Goal: Contribute content

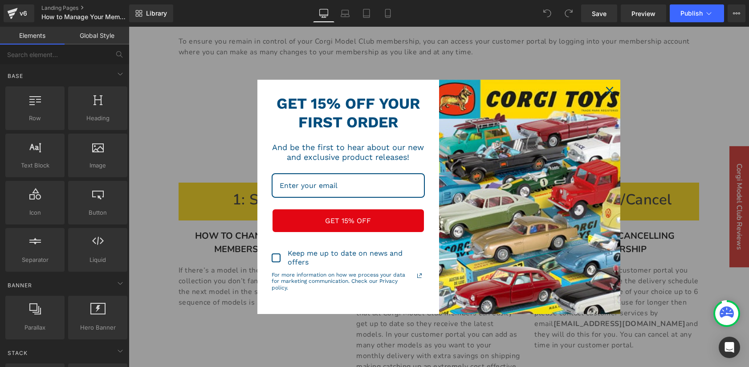
scroll to position [225, 0]
click at [607, 90] on icon "close icon" at bounding box center [609, 90] width 7 height 7
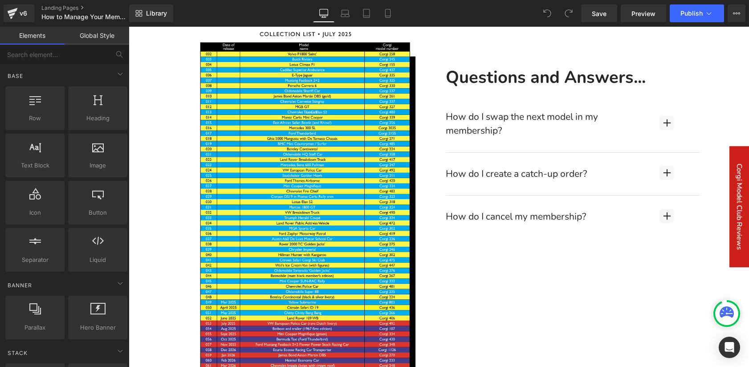
scroll to position [661, 0]
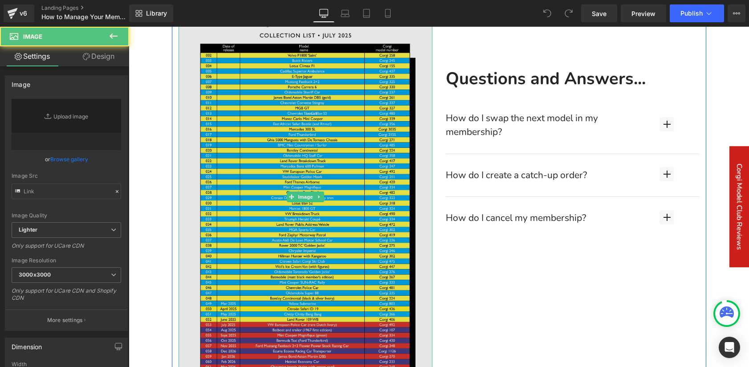
click at [314, 207] on img at bounding box center [306, 197] width 254 height 433
type input "https://ucarecdn.com/b4ea9da9-042b-4bad-9e20-5bf67c26585d/-/format/auto/-/previ…"
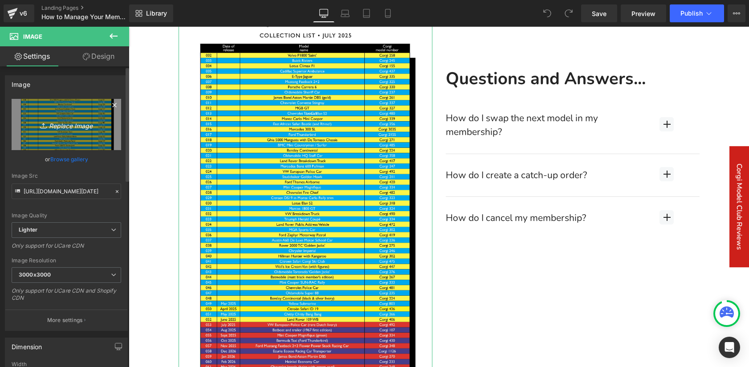
click at [60, 127] on icon "Replace Image" at bounding box center [66, 124] width 71 height 11
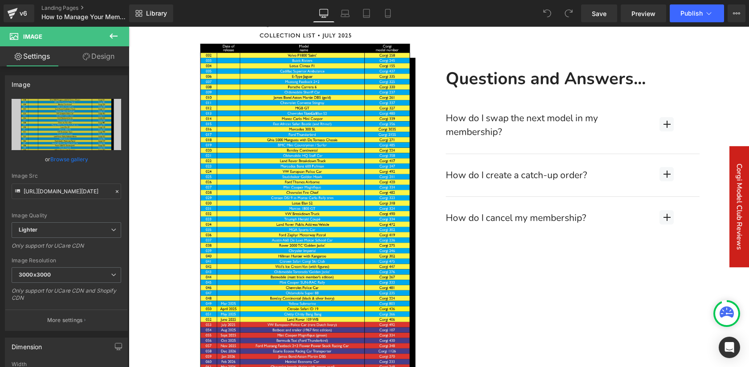
type input "C:\fakepath\09 September 2025.png"
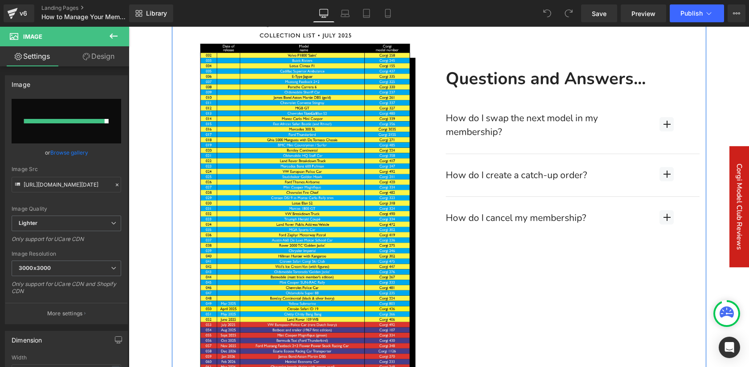
type input "https://ucarecdn.com/c7fbab4e-88a8-40a3-a9c8-deb23aea516d/-/format/auto/-/previ…"
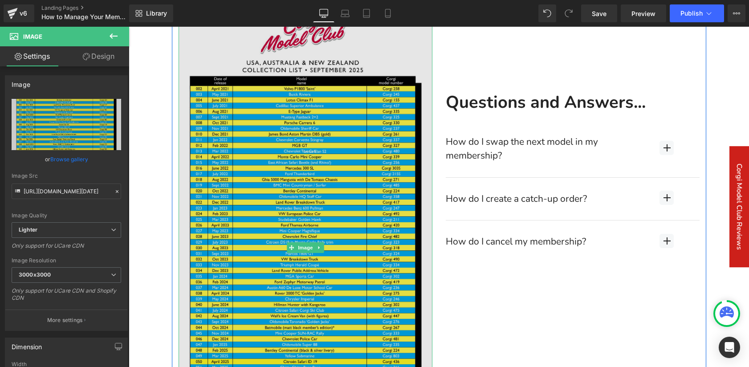
scroll to position [621, 0]
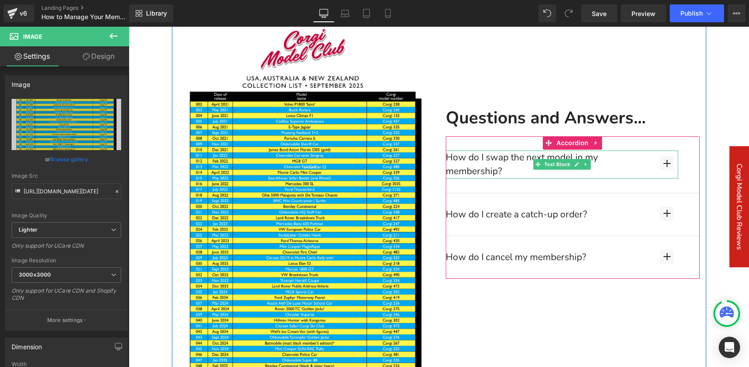
click at [666, 167] on div "How do I swap the next model in my membership?" at bounding box center [562, 165] width 233 height 28
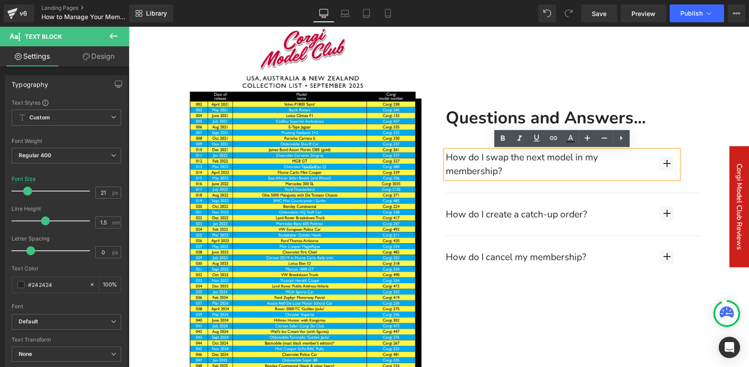
click at [687, 168] on button "button" at bounding box center [667, 164] width 66 height 57
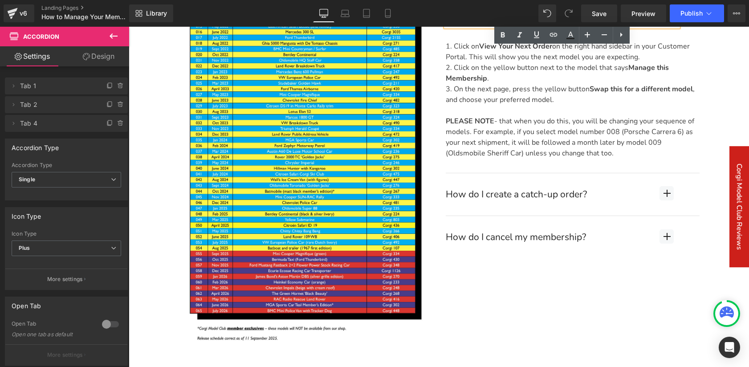
scroll to position [780, 0]
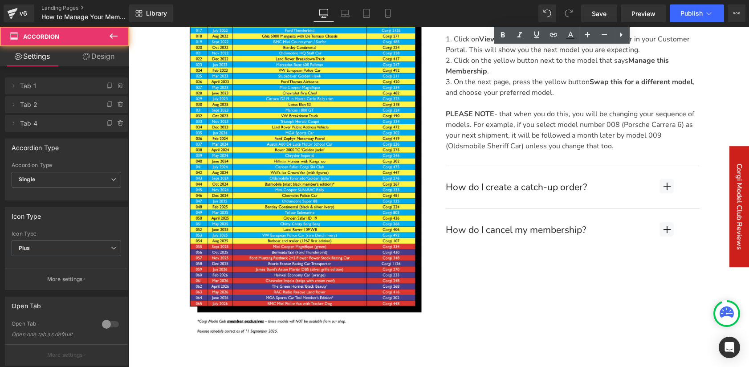
click at [686, 192] on button "button" at bounding box center [667, 187] width 66 height 43
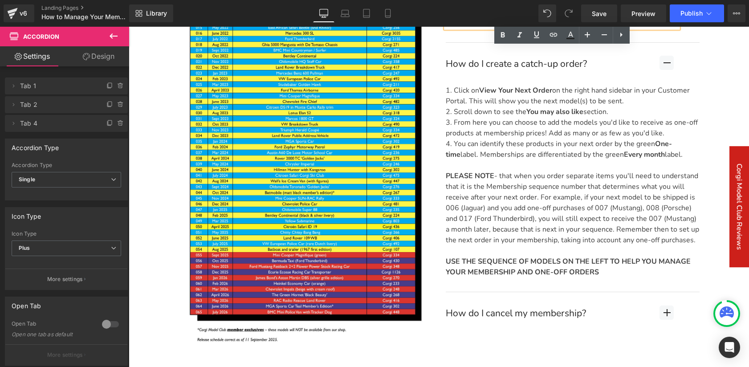
scroll to position [825, 0]
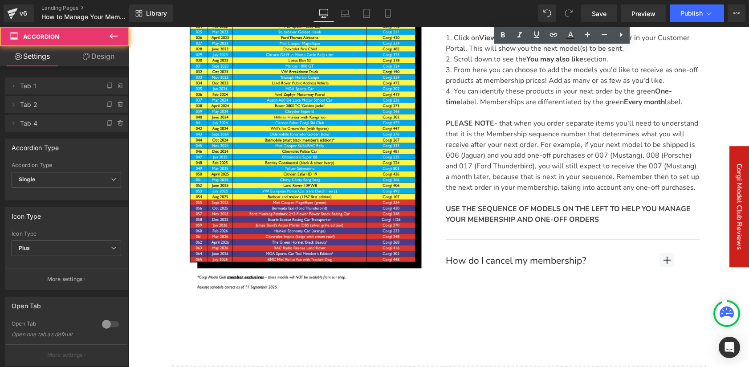
click at [687, 263] on button "button" at bounding box center [667, 261] width 66 height 43
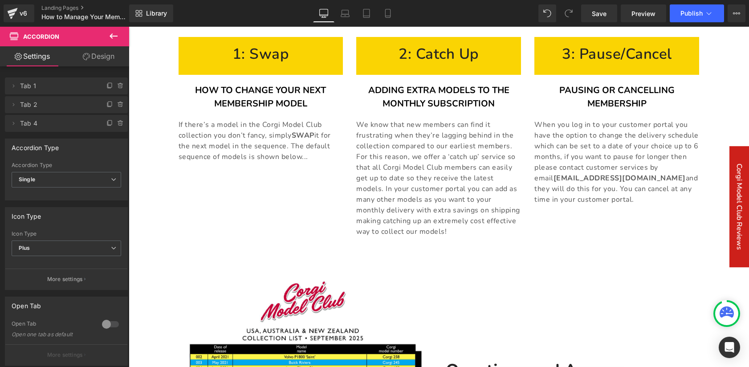
scroll to position [354, 0]
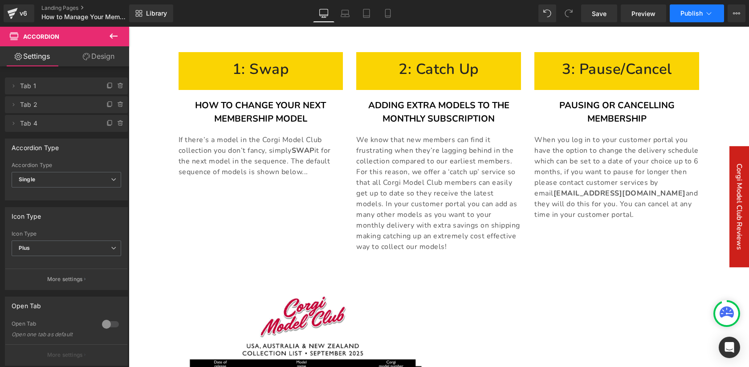
click at [686, 13] on span "Publish" at bounding box center [692, 13] width 22 height 7
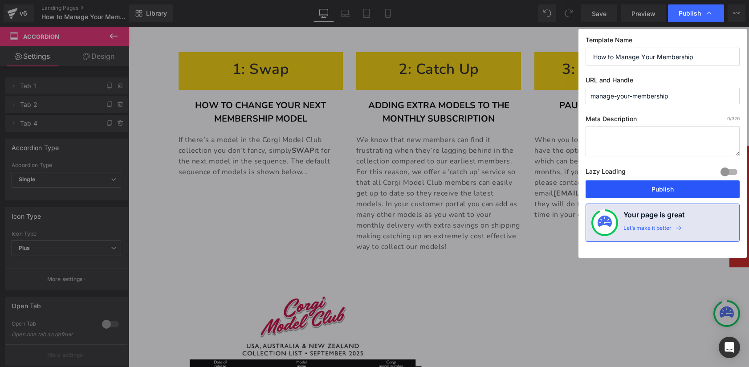
click at [664, 192] on button "Publish" at bounding box center [663, 189] width 154 height 18
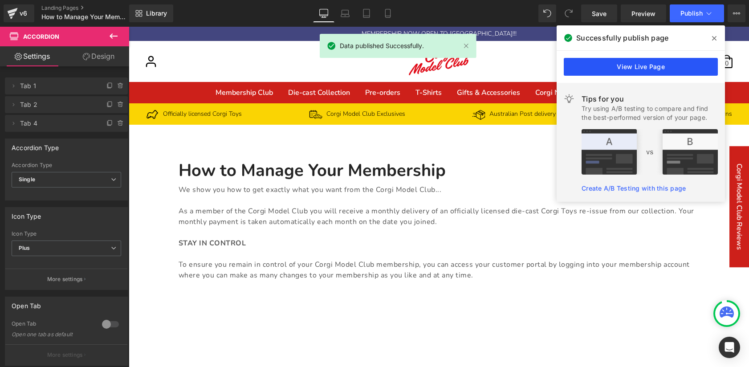
click at [604, 69] on link "View Live Page" at bounding box center [641, 67] width 154 height 18
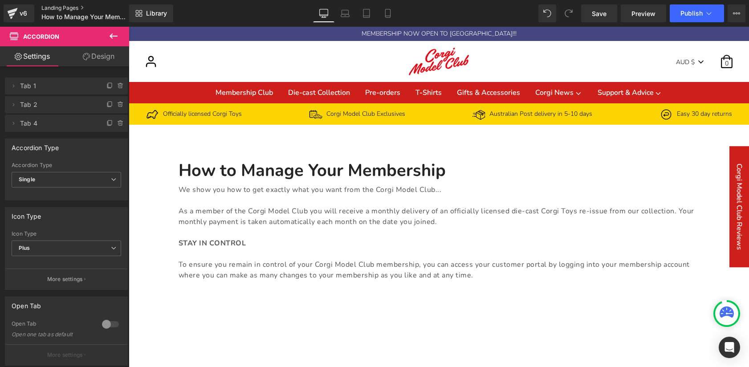
click at [63, 8] on link "Landing Pages" at bounding box center [92, 7] width 102 height 7
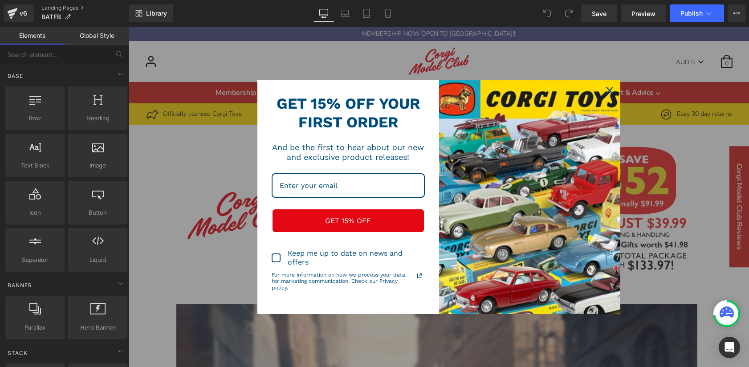
click at [609, 90] on icon "close icon" at bounding box center [609, 90] width 7 height 7
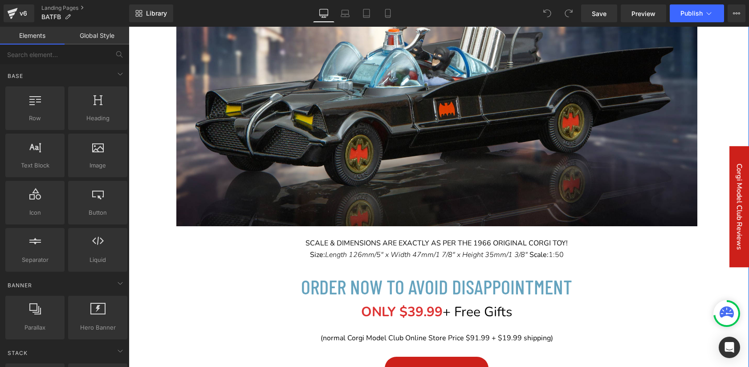
scroll to position [477, 0]
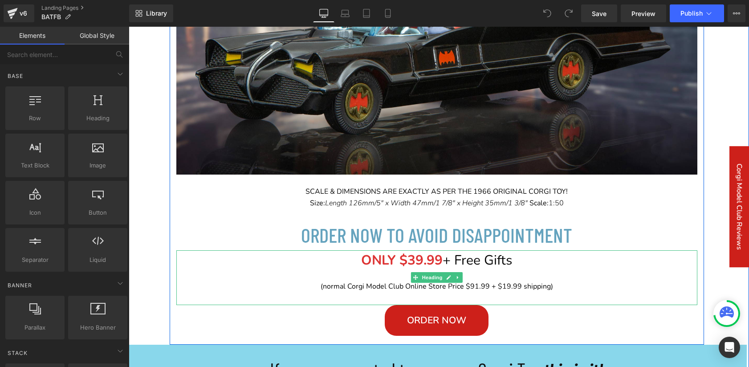
click at [510, 287] on span "(normal Corgi Model Club Online Store Price $91.99 + $19.99 shipping)" at bounding box center [437, 287] width 233 height 10
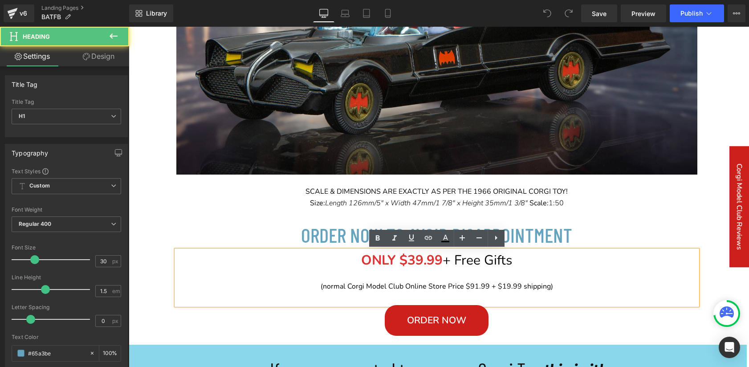
click at [509, 288] on span "(normal Corgi Model Club Online Store Price $91.99 + $19.99 shipping)" at bounding box center [437, 287] width 233 height 10
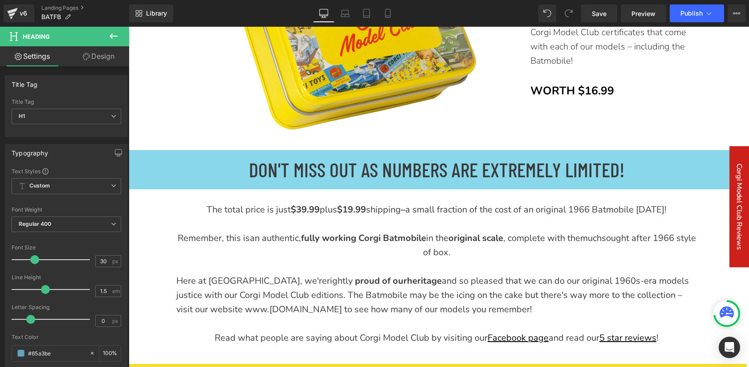
scroll to position [3256, 0]
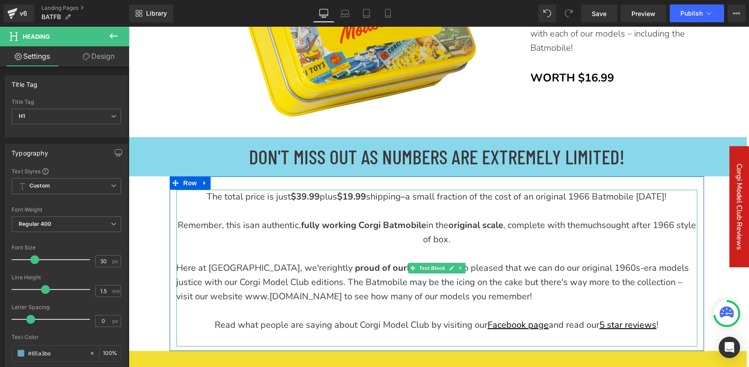
click at [355, 199] on strong "$19.99" at bounding box center [351, 197] width 29 height 12
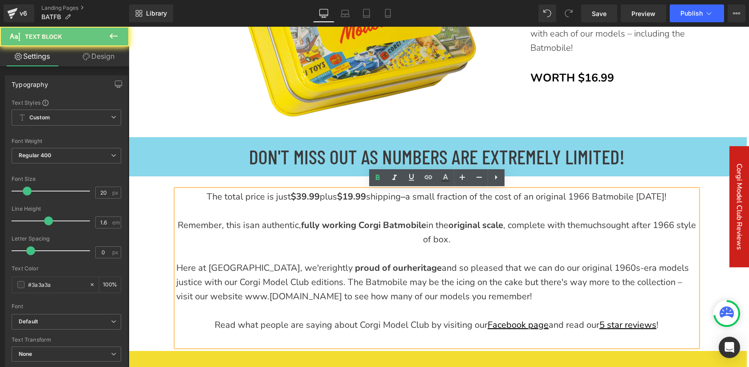
click at [355, 199] on strong "$19.99" at bounding box center [351, 197] width 29 height 12
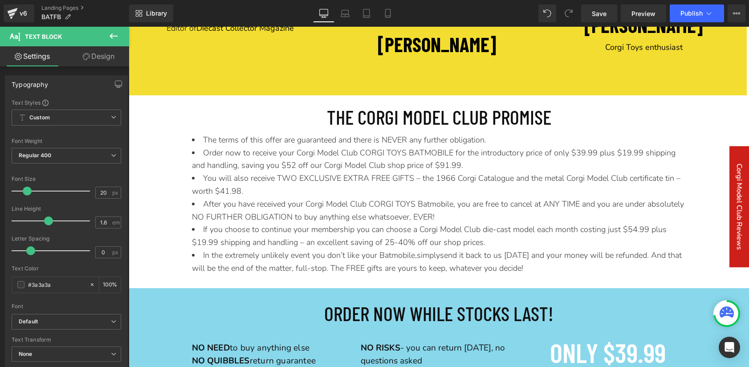
scroll to position [3808, 0]
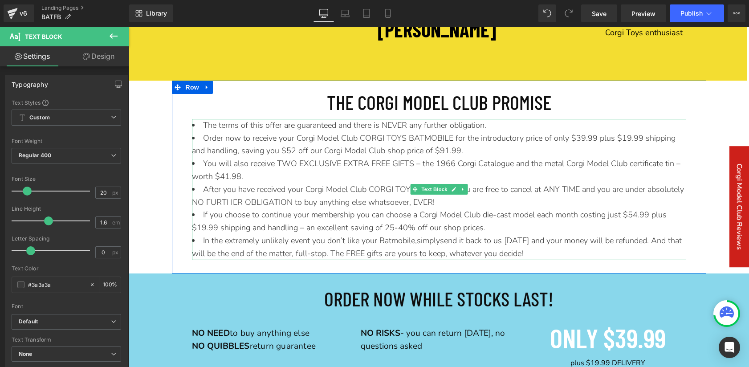
click at [628, 141] on span "Order now to receive your Corgi Model Club CORGI TOYS BATMOBILE for the introdu…" at bounding box center [434, 145] width 484 height 24
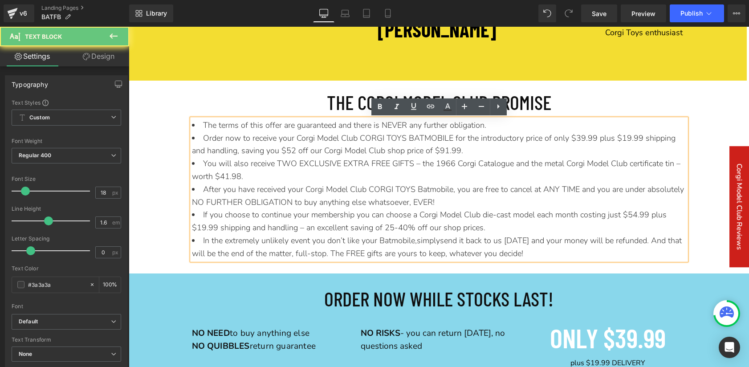
click at [628, 141] on span "Order now to receive your Corgi Model Club CORGI TOYS BATMOBILE for the introdu…" at bounding box center [434, 145] width 484 height 24
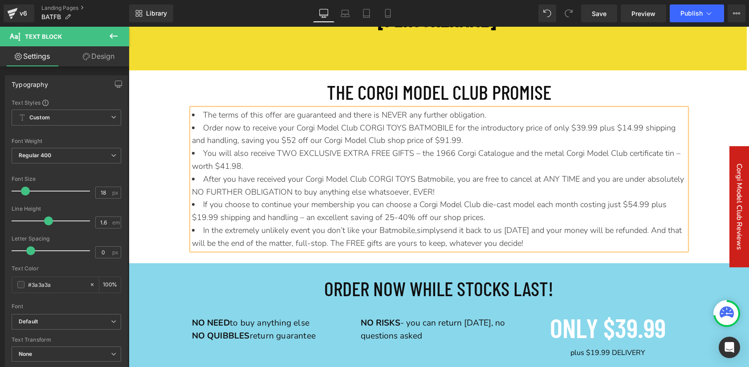
scroll to position [3822, 0]
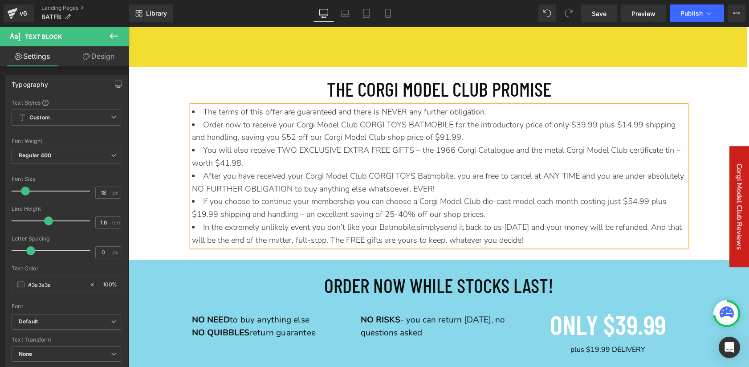
click at [204, 217] on li "If you choose to continue your membership you can choose a Corgi Model Club die…" at bounding box center [439, 208] width 494 height 26
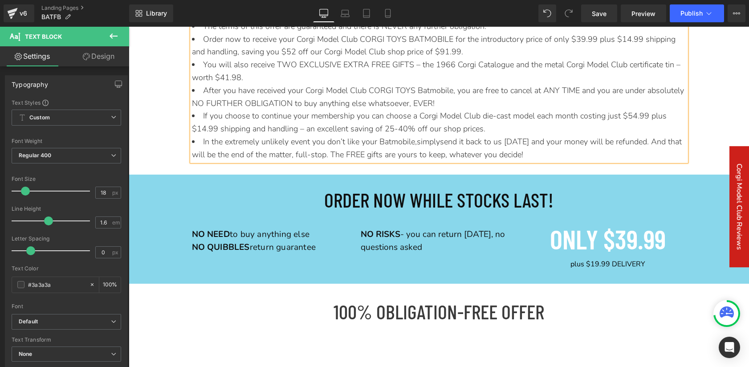
scroll to position [3932, 0]
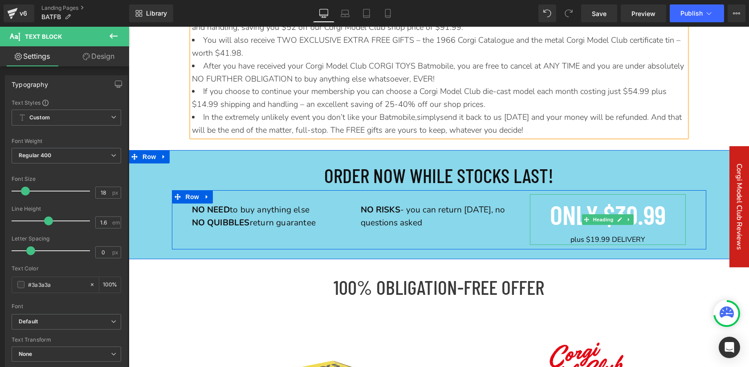
click at [599, 241] on strong "plus $19.99 DELIVERY" at bounding box center [608, 240] width 75 height 10
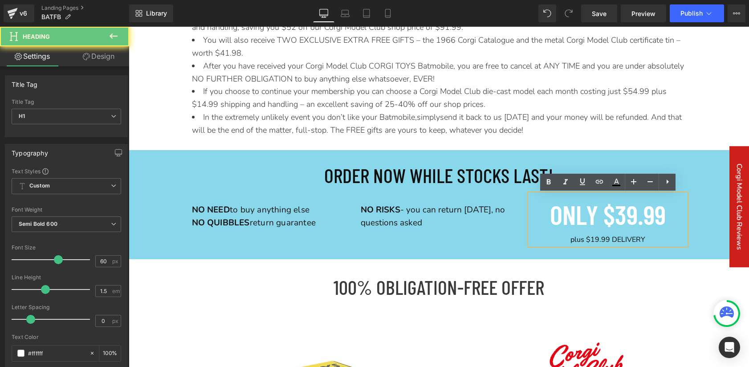
click at [599, 241] on strong "plus $19.99 DELIVERY" at bounding box center [608, 240] width 75 height 10
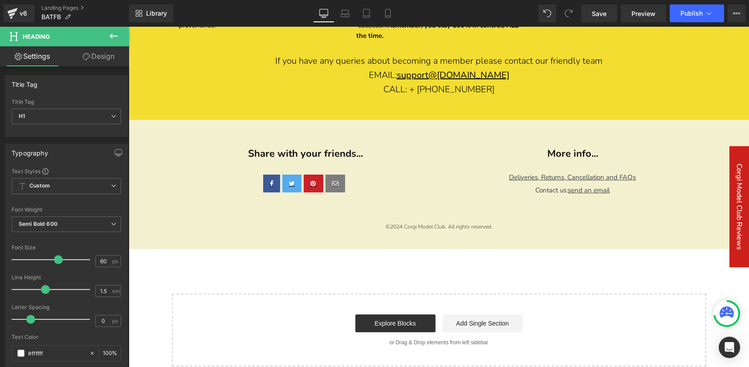
scroll to position [4729, 0]
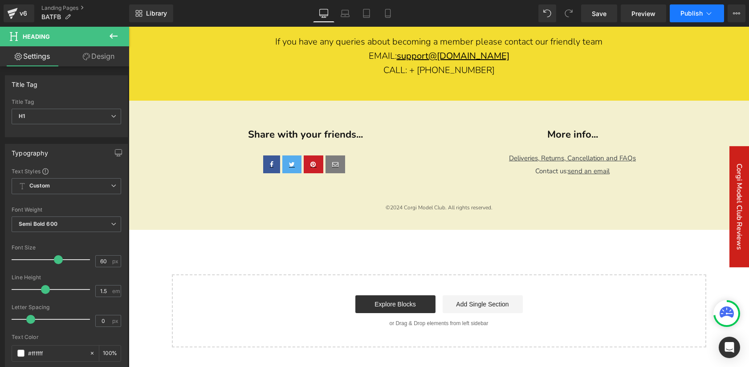
click at [682, 15] on span "Publish" at bounding box center [692, 13] width 22 height 7
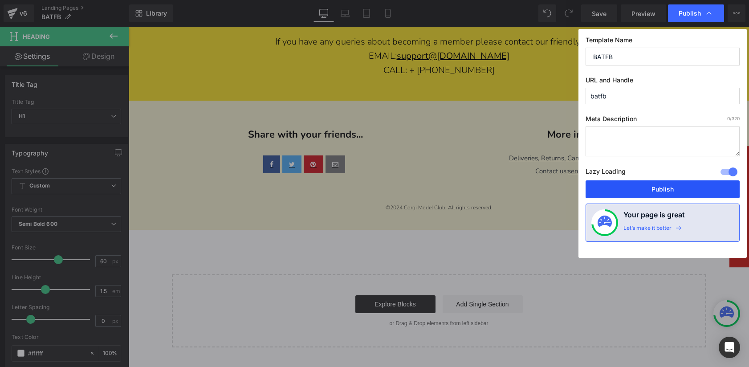
click at [667, 193] on button "Publish" at bounding box center [663, 189] width 154 height 18
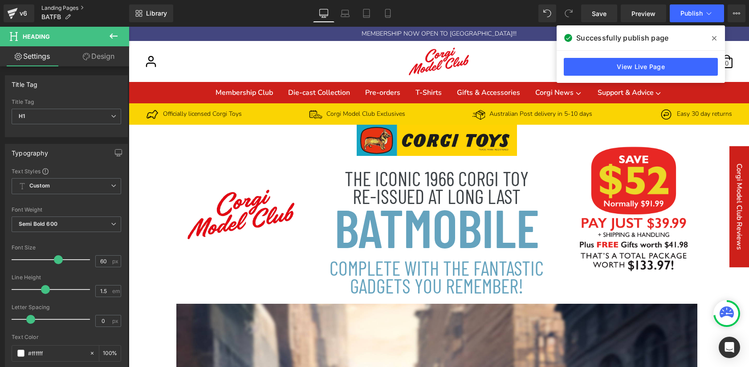
click at [66, 7] on link "Landing Pages" at bounding box center [85, 7] width 88 height 7
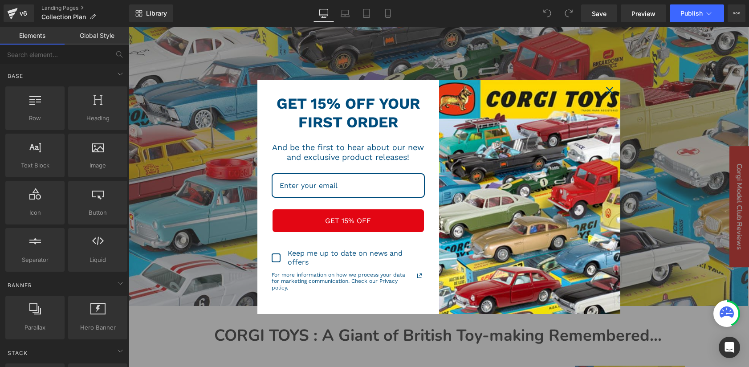
scroll to position [351, 0]
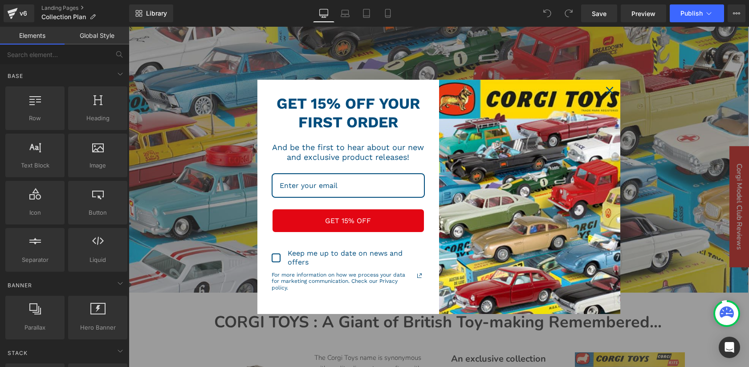
click at [610, 89] on icon "close icon" at bounding box center [609, 90] width 7 height 7
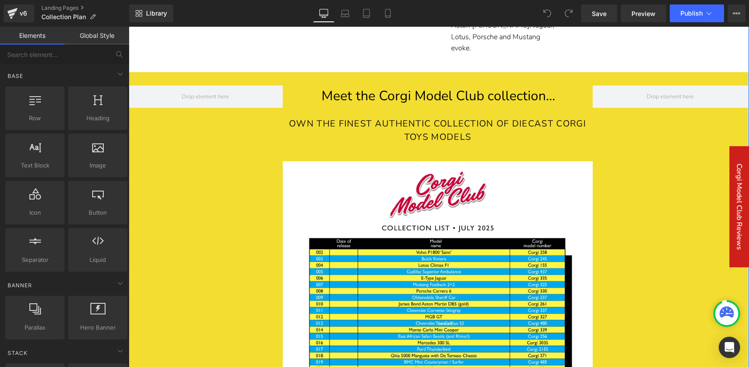
scroll to position [966, 0]
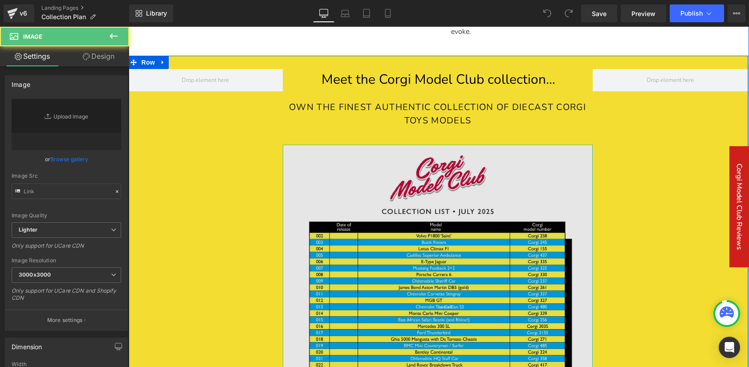
type input "https://ucarecdn.com/4f6841a4-a393-42d3-9a36-7af9430efcf5/-/format/auto/-/previ…"
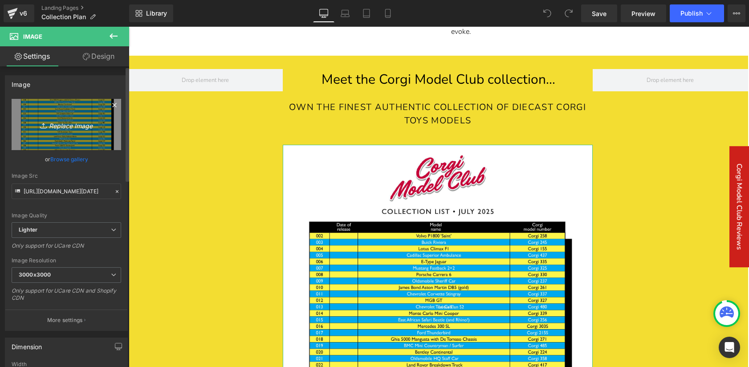
click at [74, 126] on icon "Replace Image" at bounding box center [66, 124] width 71 height 11
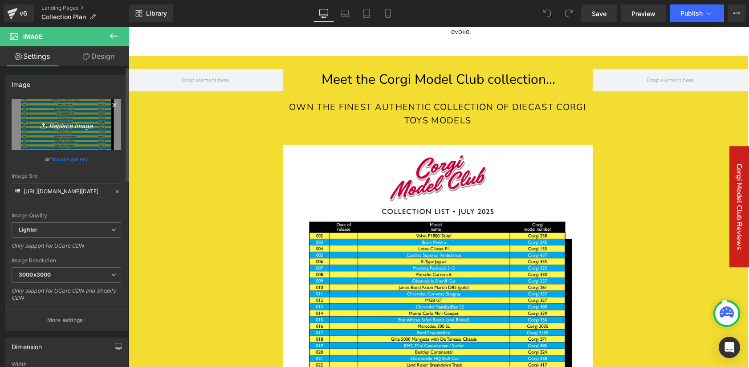
type input "C:\fakepath\09 September 2025.png"
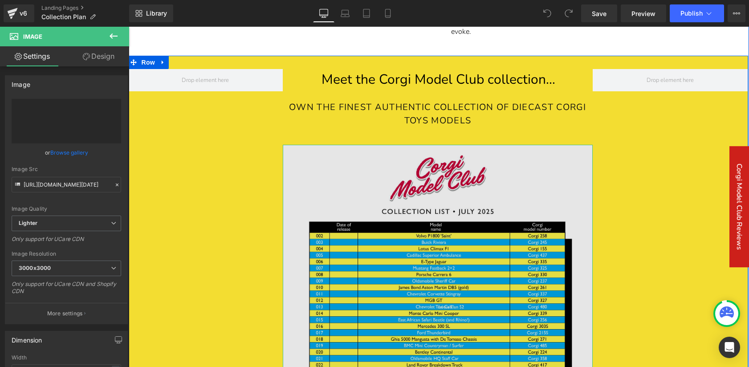
type input "https://ucarecdn.com/fe305912-3219-4669-aaa0-b47e32b5631a/-/format/auto/-/previ…"
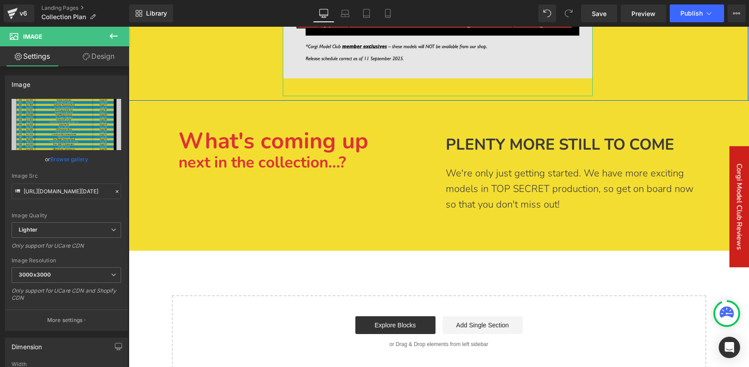
scroll to position [1628, 0]
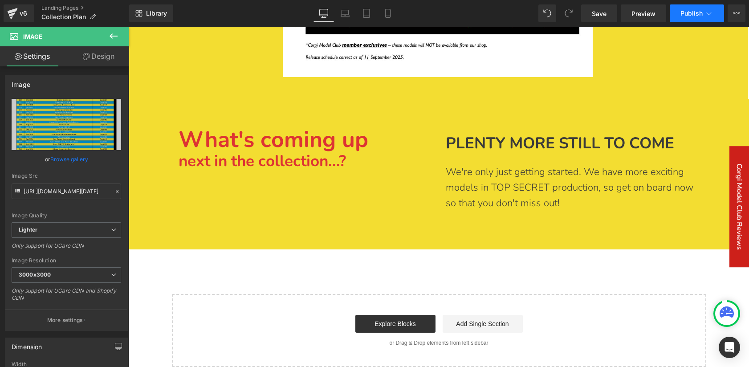
click at [686, 12] on span "Publish" at bounding box center [692, 13] width 22 height 7
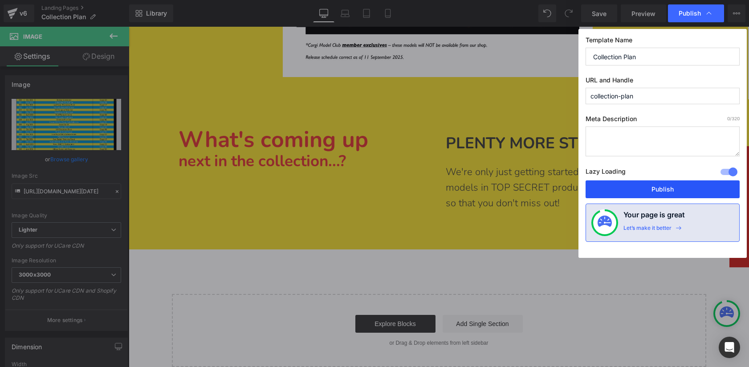
click at [671, 190] on button "Publish" at bounding box center [663, 189] width 154 height 18
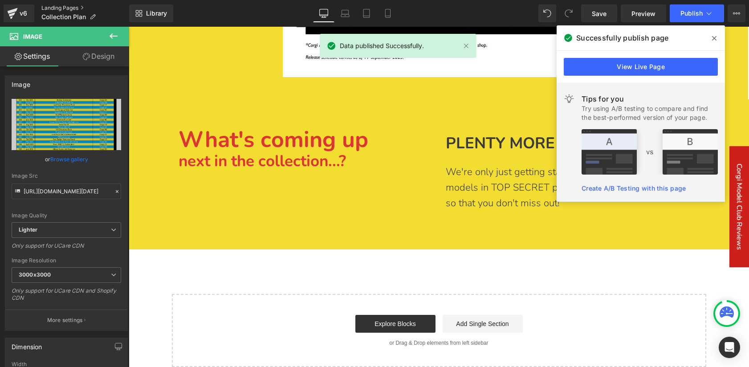
click at [68, 6] on link "Landing Pages" at bounding box center [85, 7] width 88 height 7
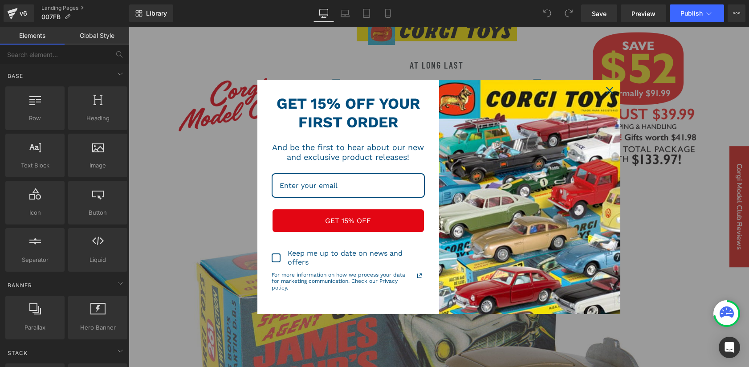
scroll to position [124, 0]
click at [610, 89] on icon "close icon" at bounding box center [609, 90] width 7 height 7
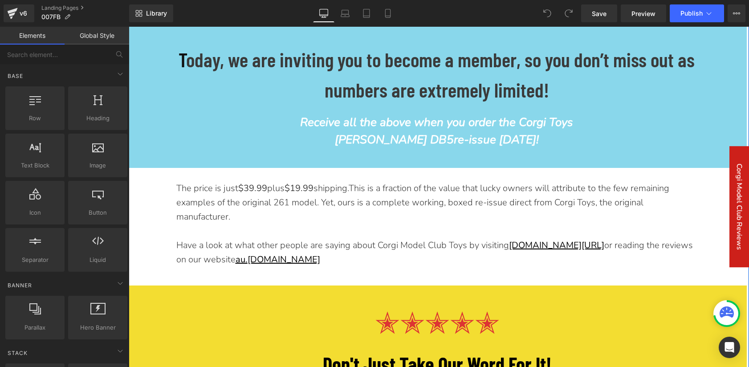
scroll to position [3377, 0]
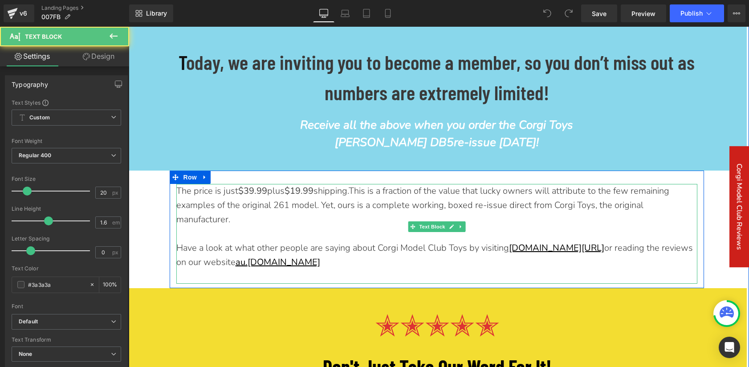
click at [306, 185] on strong "$19.99" at bounding box center [299, 191] width 29 height 12
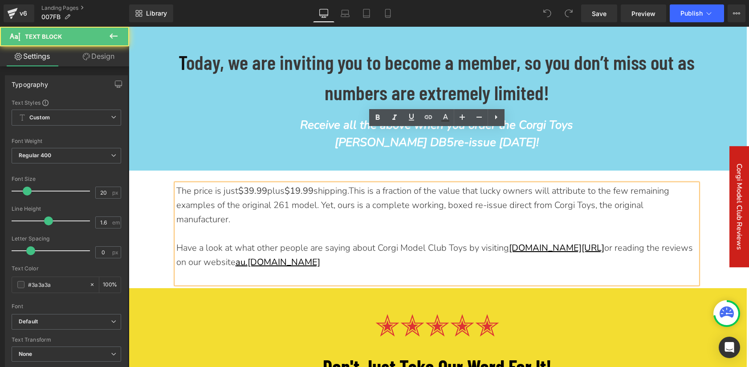
click at [306, 185] on strong "$19.99" at bounding box center [299, 191] width 29 height 12
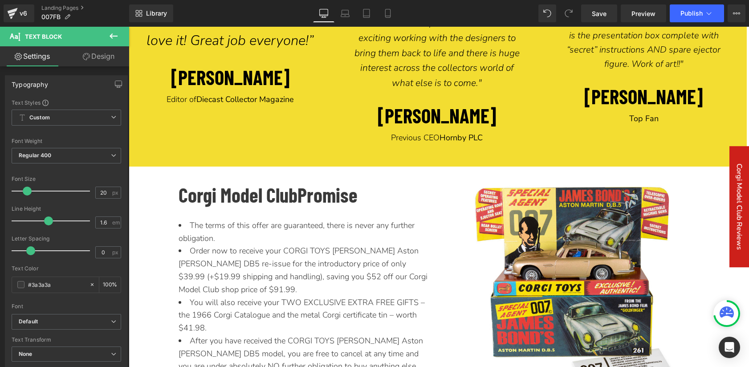
scroll to position [3821, 0]
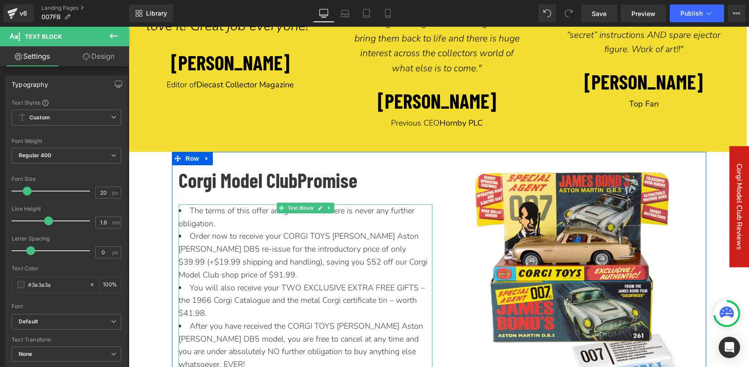
click at [391, 231] on span "Order now to receive your CORGI TOYS James Bond Aston Martin DB5 re-issue for t…" at bounding box center [303, 255] width 249 height 49
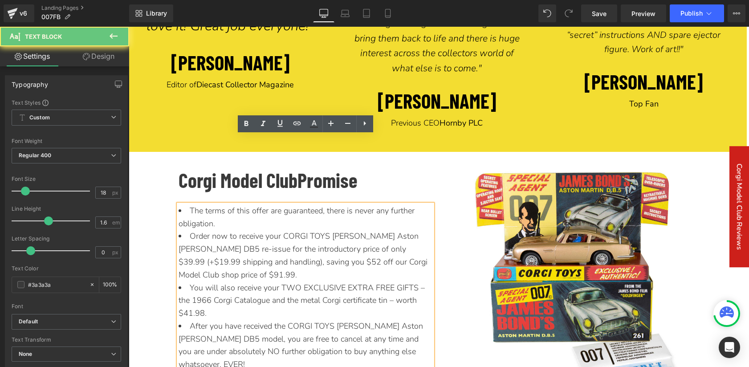
click at [391, 231] on span "Order now to receive your CORGI TOYS James Bond Aston Martin DB5 re-issue for t…" at bounding box center [303, 255] width 249 height 49
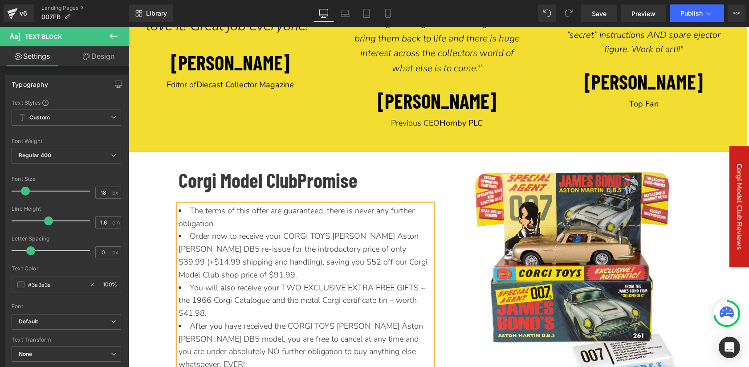
click at [314, 282] on li "You will also receive your TWO EXCLUSIVE EXTRA FREE GIFTS – the 1966 Corgi Cata…" at bounding box center [306, 301] width 254 height 38
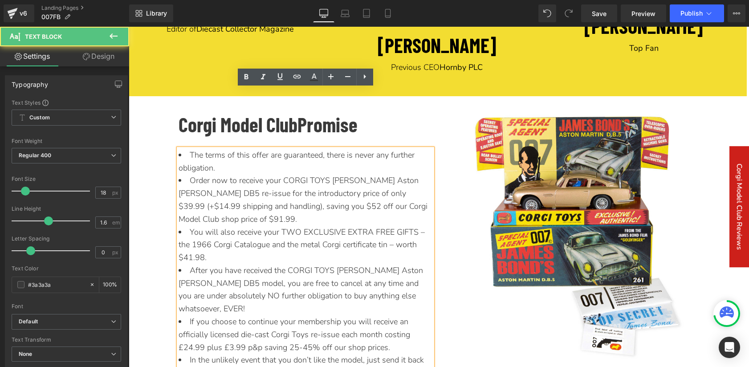
scroll to position [3881, 0]
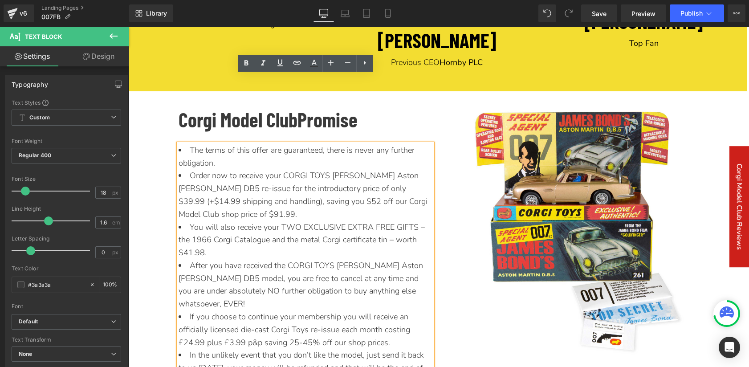
click at [188, 310] on li "If you choose to continue your membership you will receive an officially licens…" at bounding box center [306, 329] width 254 height 38
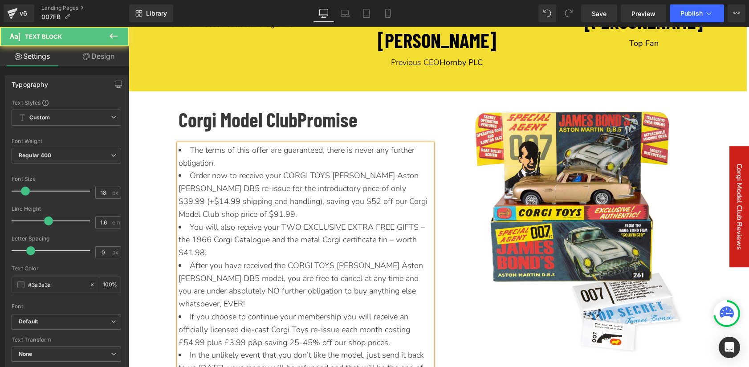
click at [184, 310] on li "If you choose to continue your membership you will receive an officially licens…" at bounding box center [306, 329] width 254 height 38
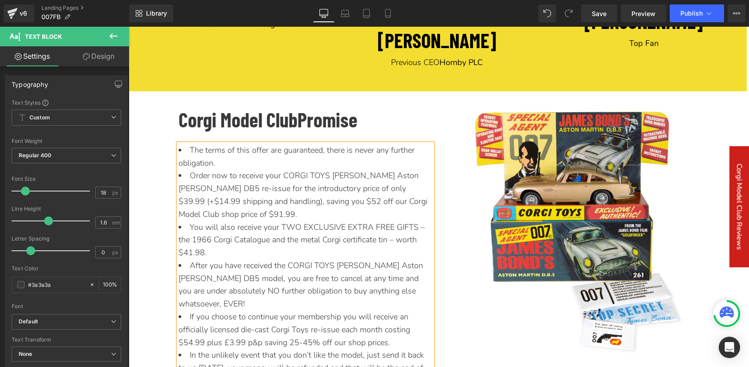
click at [233, 310] on li "If you choose to continue your membership you will receive an officially licens…" at bounding box center [306, 329] width 254 height 38
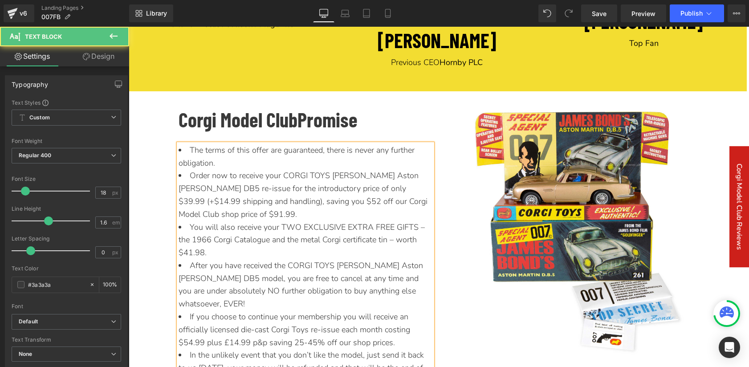
click at [230, 310] on li "If you choose to continue your membership you will receive an officially licens…" at bounding box center [306, 329] width 254 height 38
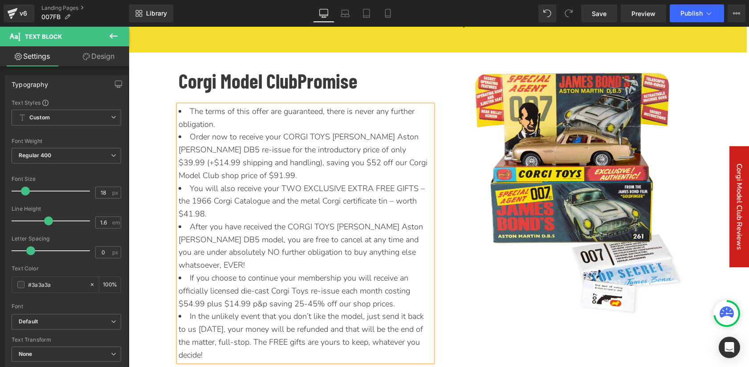
scroll to position [3906, 0]
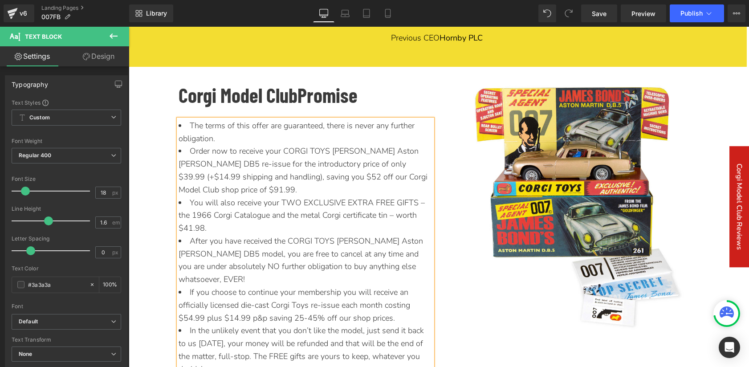
click at [316, 286] on li "If you choose to continue your membership you will receive an officially licens…" at bounding box center [306, 305] width 254 height 38
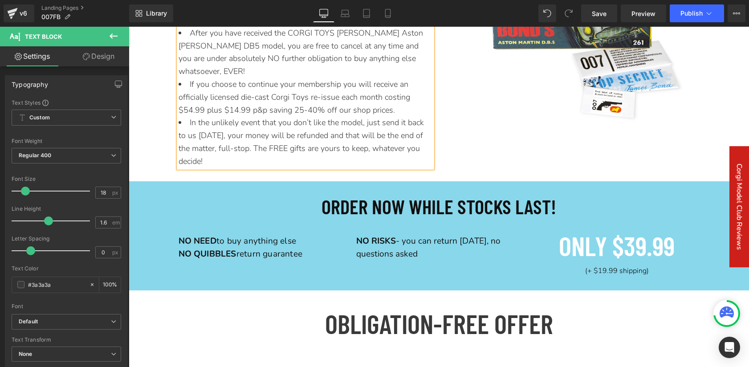
scroll to position [4115, 0]
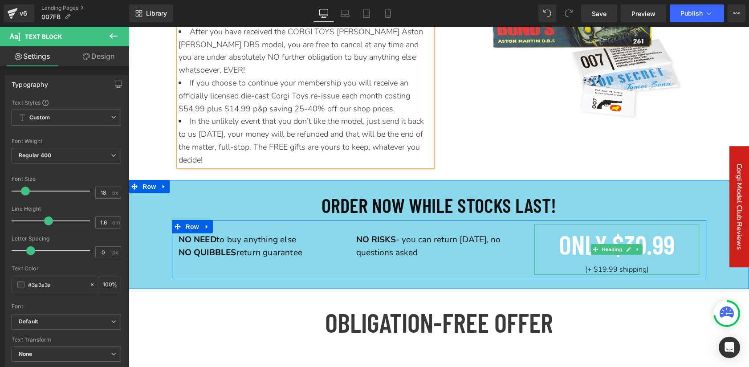
click at [607, 265] on span "(+ $19.99 shipping)" at bounding box center [617, 270] width 64 height 10
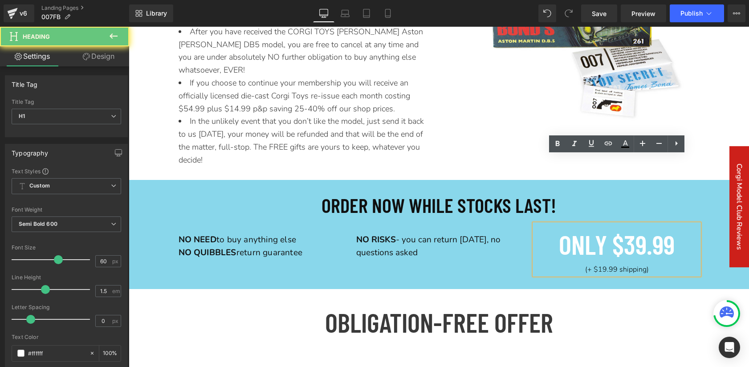
click at [607, 265] on span "(+ $19.99 shipping)" at bounding box center [617, 270] width 64 height 10
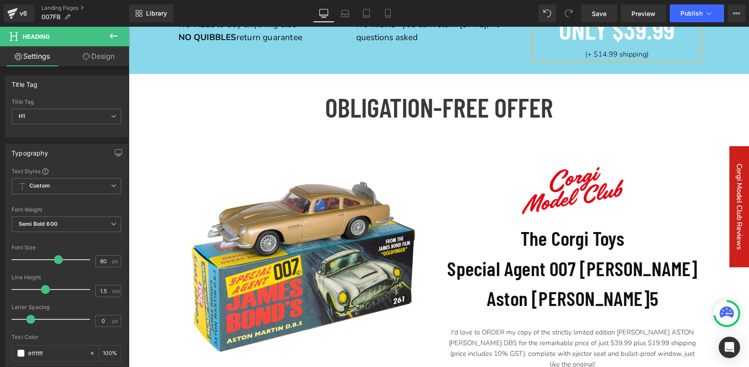
scroll to position [4363, 0]
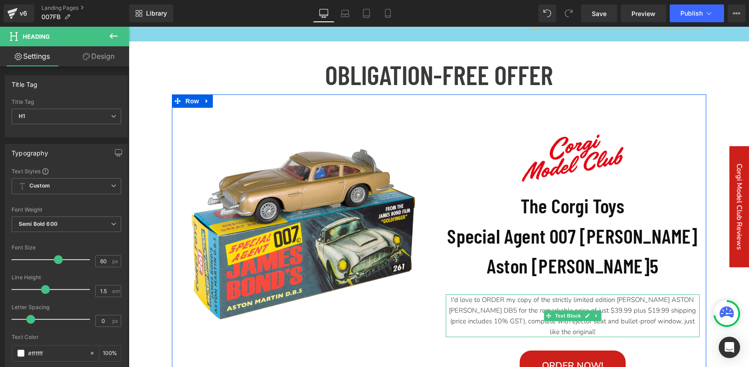
click at [636, 294] on p "I'd love to ORDER my copy of the strictly limited edition JAMES BOND ASTON MART…" at bounding box center [573, 315] width 254 height 43
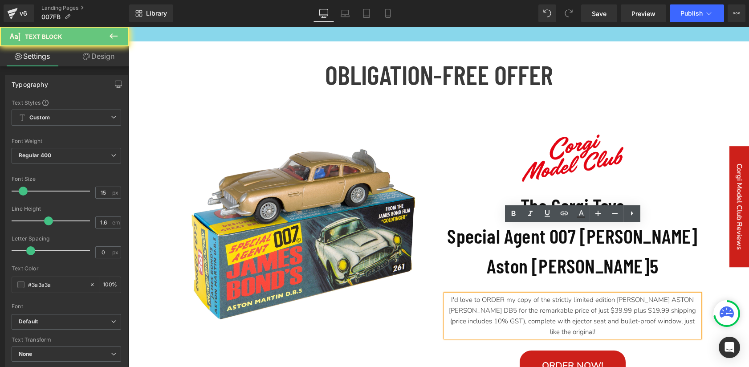
click at [636, 294] on p "I'd love to ORDER my copy of the strictly limited edition JAMES BOND ASTON MART…" at bounding box center [573, 315] width 254 height 43
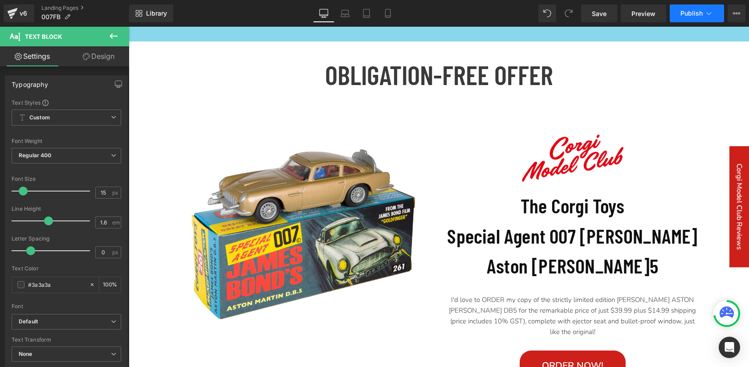
click at [684, 14] on span "Publish" at bounding box center [692, 13] width 22 height 7
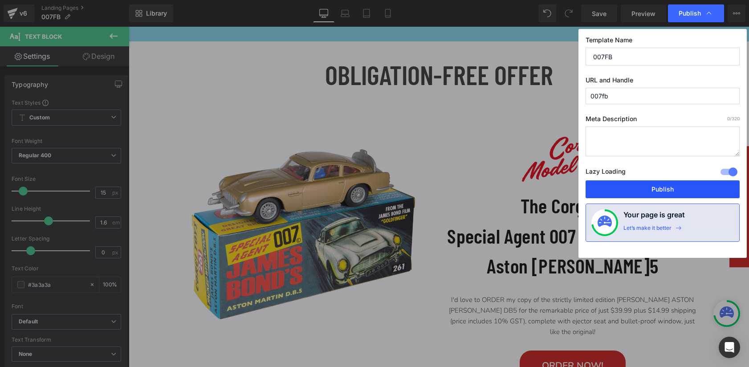
click at [654, 184] on button "Publish" at bounding box center [663, 189] width 154 height 18
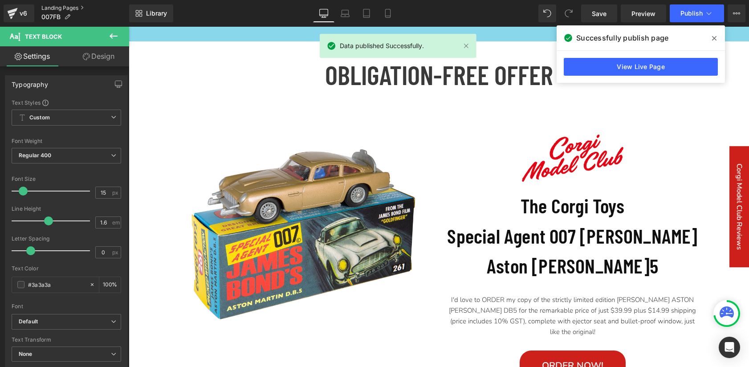
click at [59, 7] on link "Landing Pages" at bounding box center [85, 7] width 88 height 7
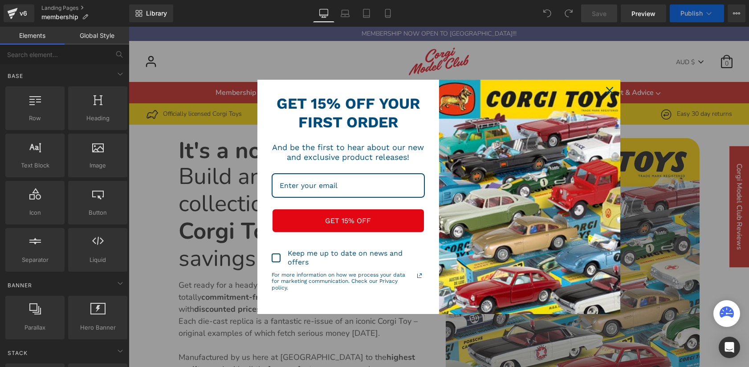
scroll to position [104, 0]
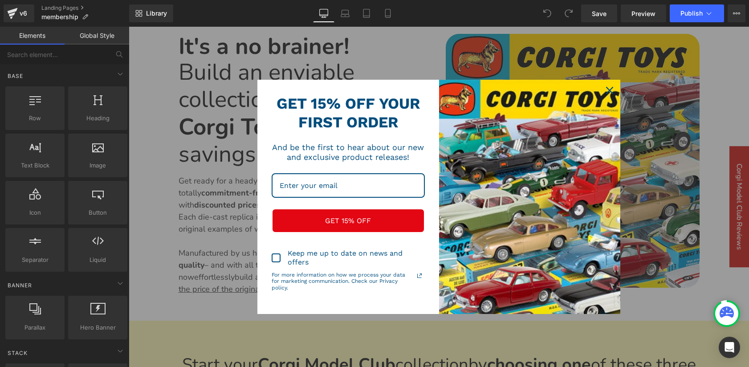
click at [607, 90] on icon "close icon" at bounding box center [609, 90] width 7 height 7
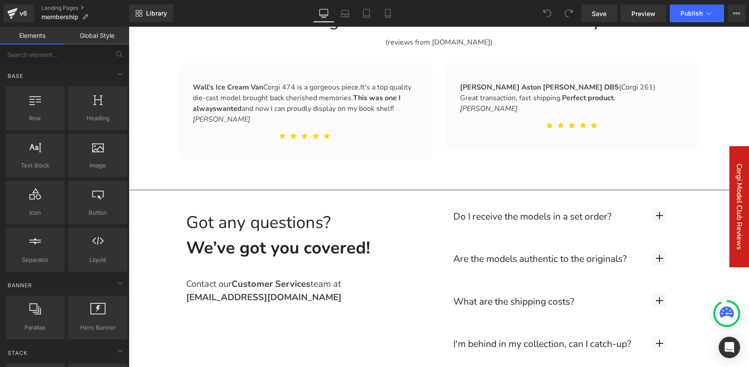
scroll to position [2816, 0]
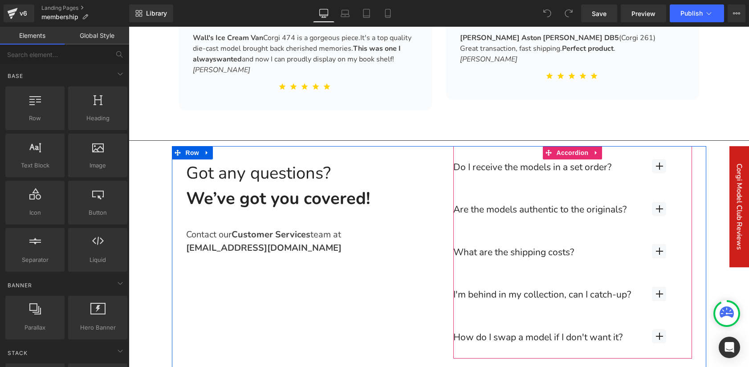
click at [679, 247] on button "button" at bounding box center [659, 252] width 66 height 43
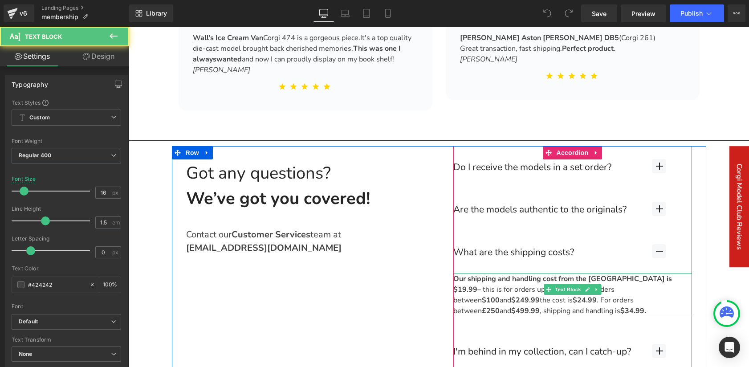
click at [620, 274] on strong "Our shipping and handling cost from the UK is $19.99" at bounding box center [562, 284] width 219 height 20
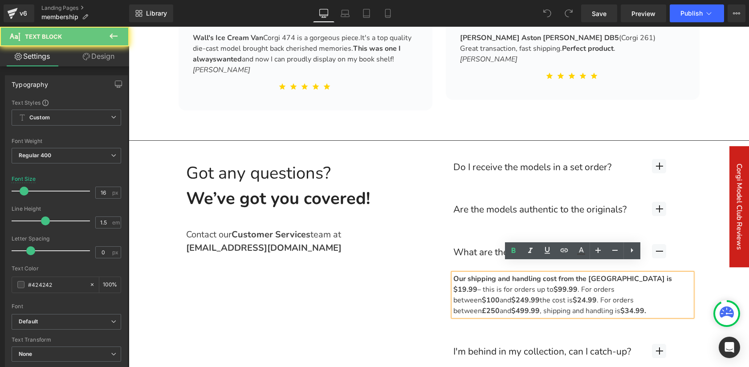
click at [620, 274] on strong "Our shipping and handling cost from the UK is $19.99" at bounding box center [562, 284] width 219 height 20
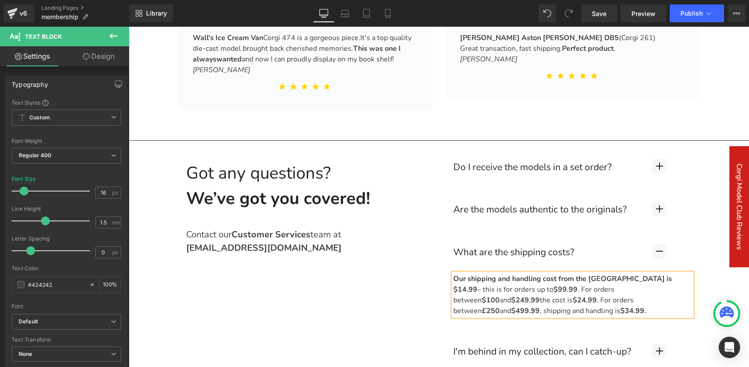
click at [597, 295] on strong "$24.99" at bounding box center [585, 300] width 24 height 10
click at [646, 306] on strong "$34.99." at bounding box center [634, 311] width 26 height 10
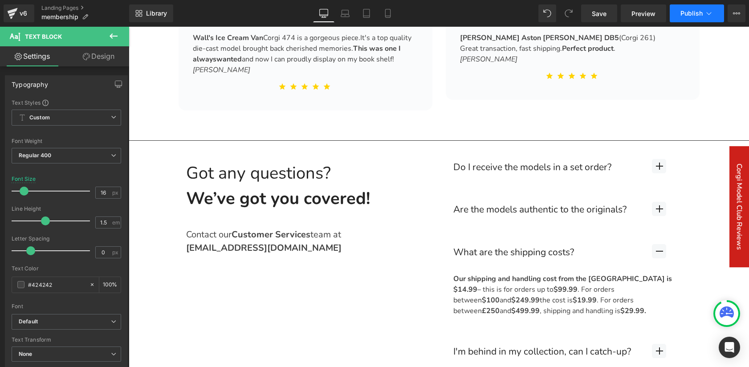
click at [684, 18] on button "Publish" at bounding box center [697, 13] width 54 height 18
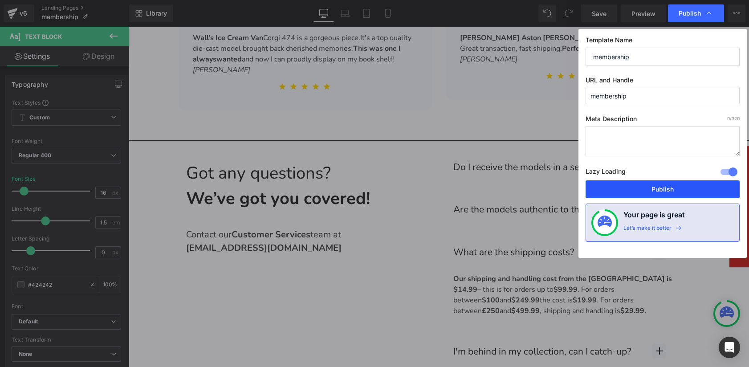
click at [665, 191] on button "Publish" at bounding box center [663, 189] width 154 height 18
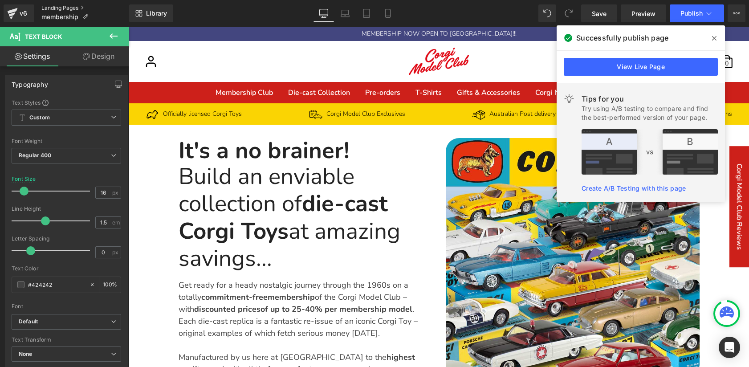
click at [67, 7] on link "Landing Pages" at bounding box center [85, 7] width 88 height 7
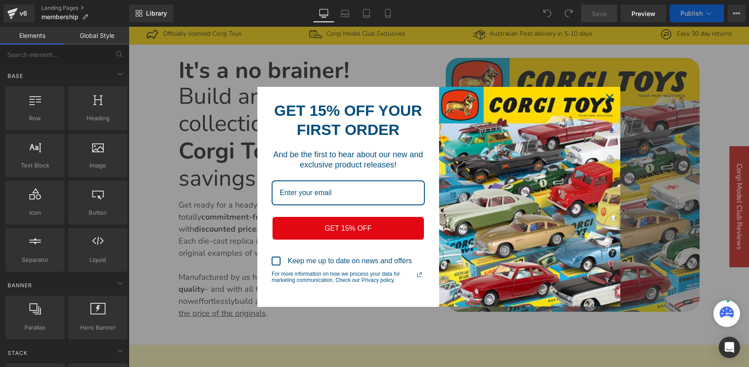
scroll to position [87, 0]
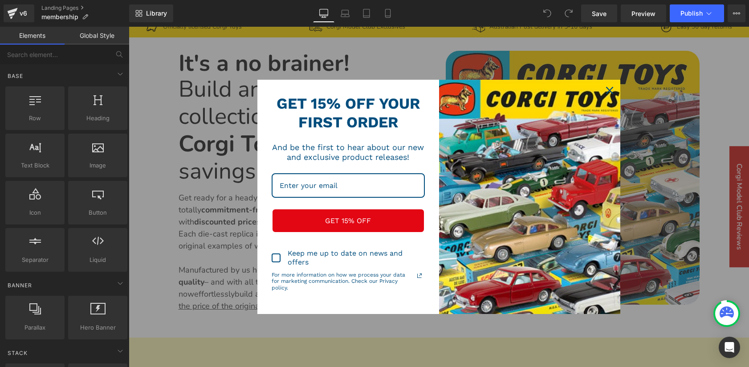
click at [605, 88] on div "Close" at bounding box center [610, 90] width 14 height 14
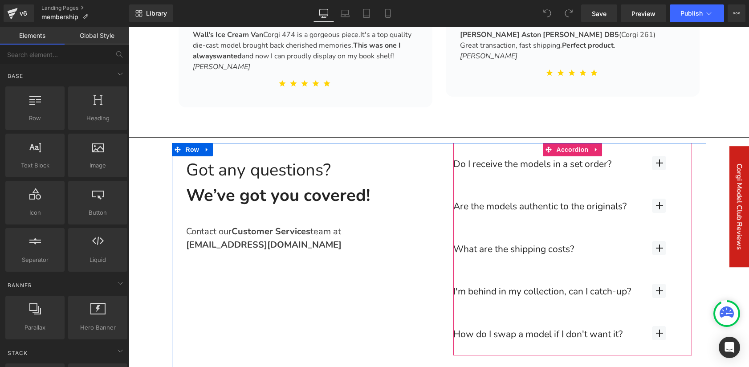
scroll to position [2846, 0]
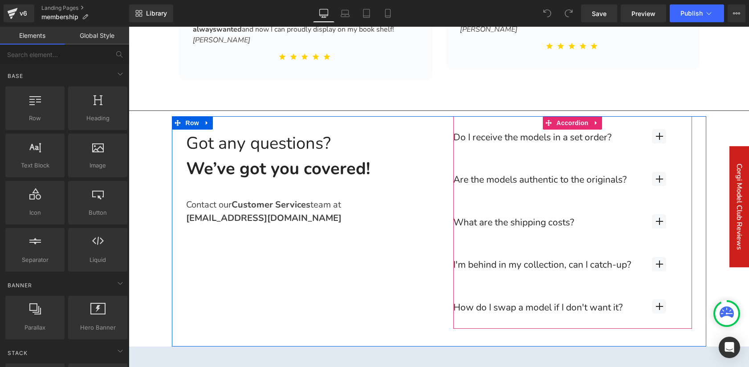
click at [129, 27] on div at bounding box center [129, 27] width 0 height 0
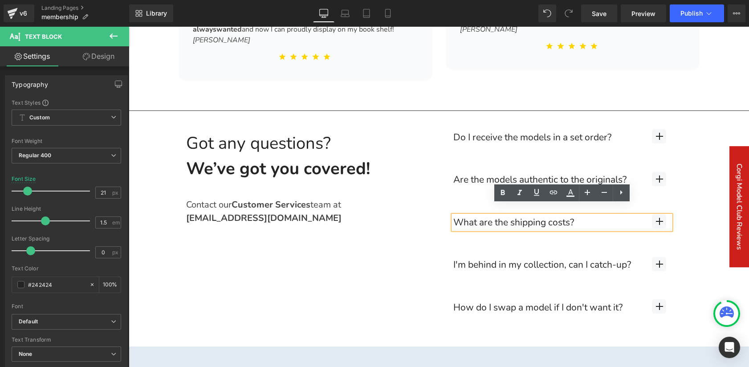
click at [690, 216] on button "button" at bounding box center [659, 222] width 66 height 43
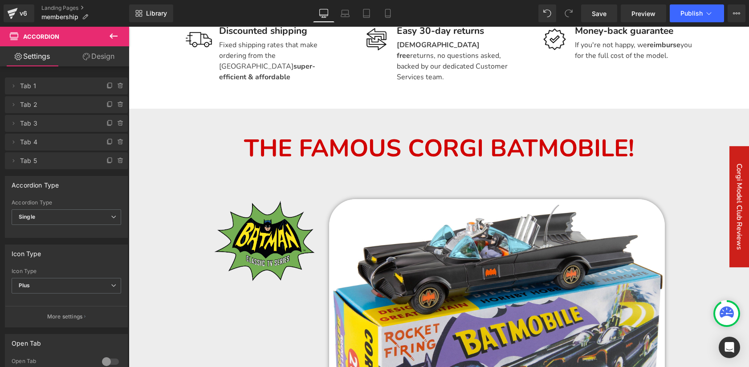
scroll to position [1542, 0]
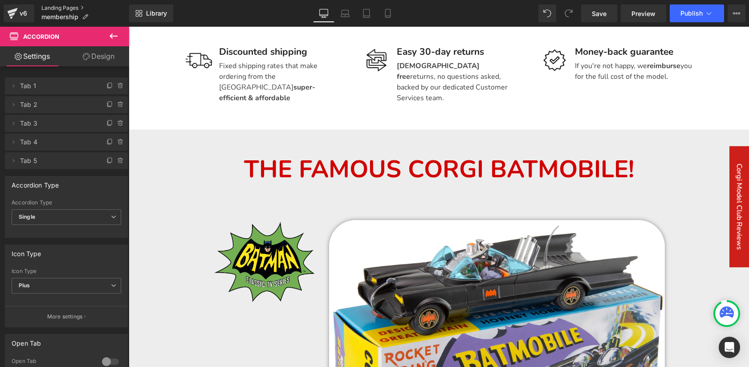
click at [64, 7] on link "Landing Pages" at bounding box center [85, 7] width 88 height 7
click at [58, 10] on link "Landing Pages" at bounding box center [85, 7] width 88 height 7
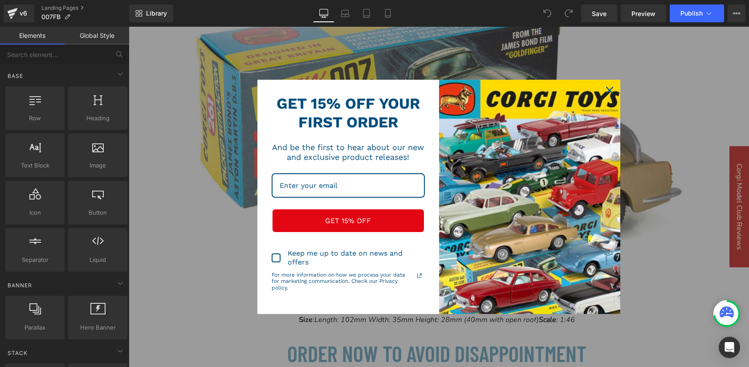
scroll to position [349, 0]
click at [610, 86] on div "Close" at bounding box center [610, 90] width 14 height 14
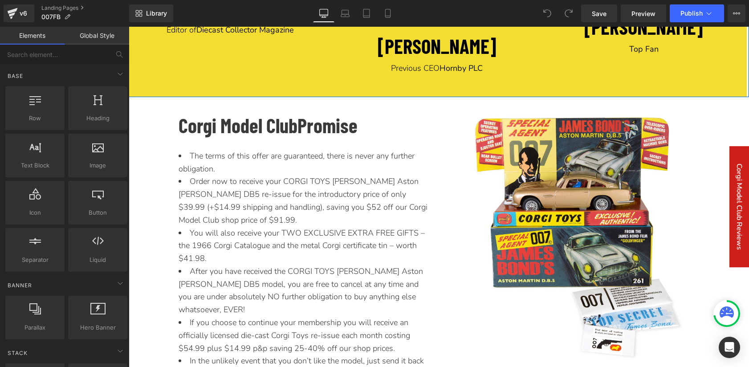
scroll to position [3913, 0]
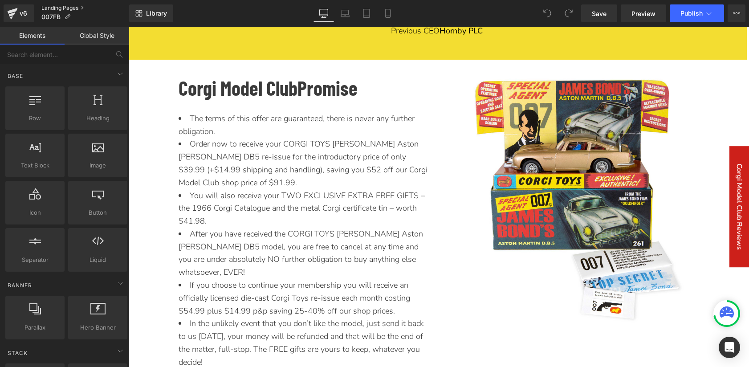
click at [62, 7] on link "Landing Pages" at bounding box center [85, 7] width 88 height 7
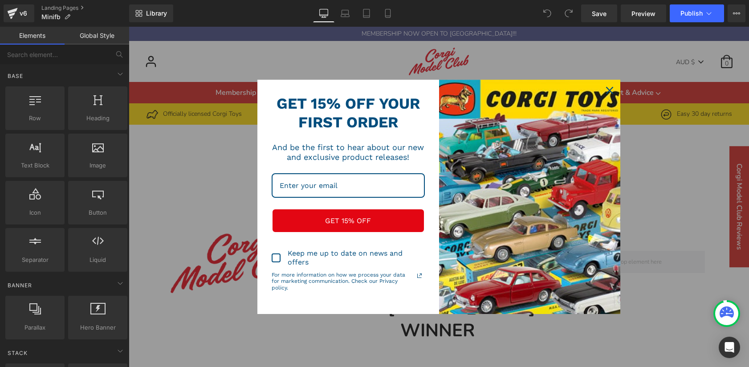
click at [607, 89] on icon "close icon" at bounding box center [609, 90] width 7 height 7
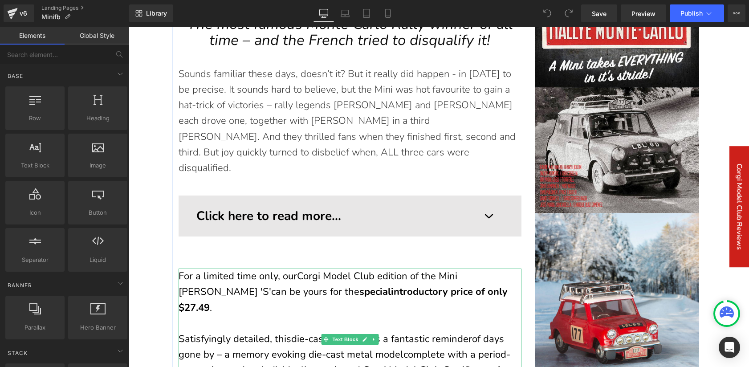
scroll to position [845, 0]
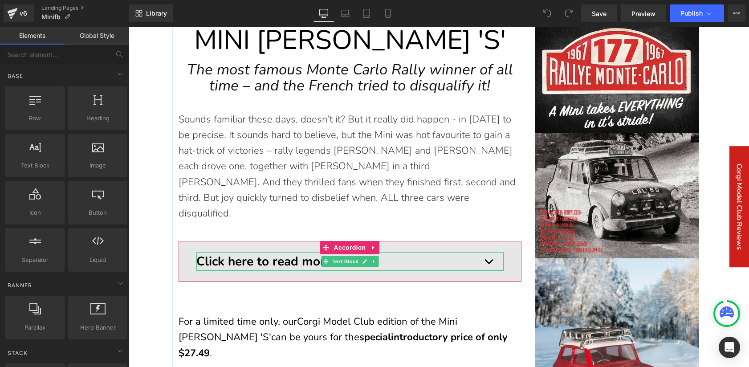
click at [496, 252] on p "Click here to read more..." at bounding box center [349, 261] width 307 height 19
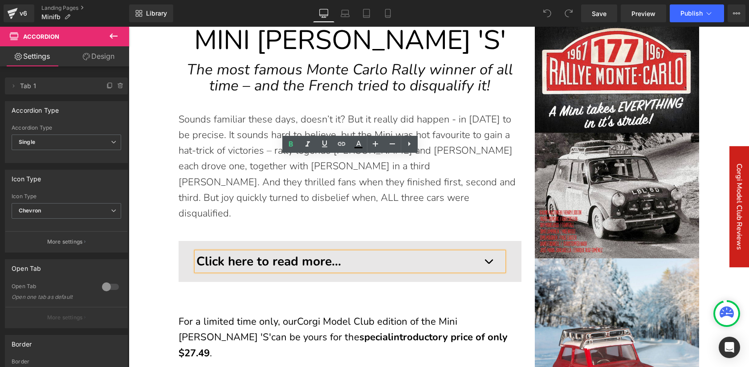
click at [512, 245] on button "button" at bounding box center [489, 261] width 66 height 32
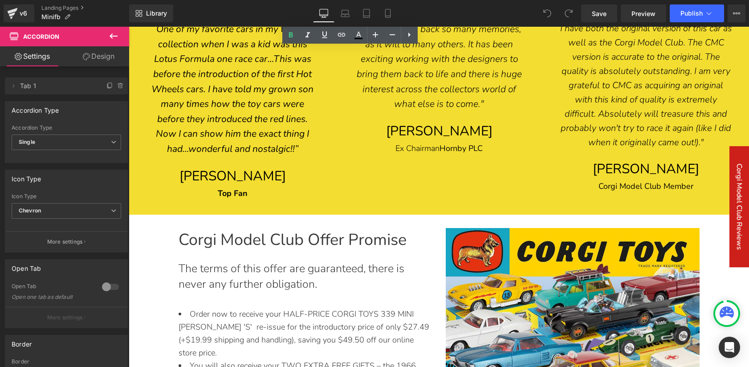
scroll to position [2590, 0]
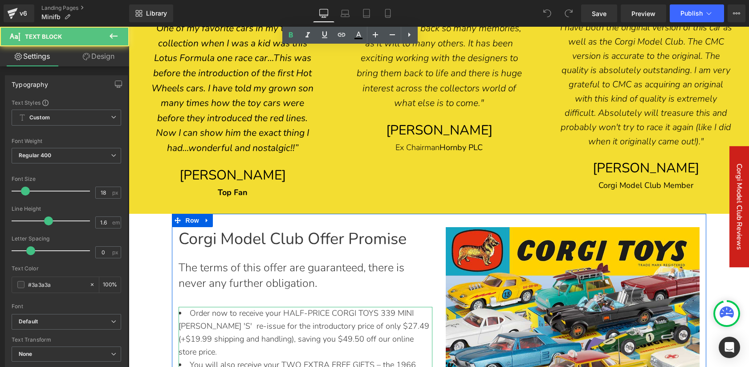
click at [420, 307] on li "Order now to receive your HALF-PRICE CORGI TOYS 339 MINI COOPER 'S' re-issue fo…" at bounding box center [306, 332] width 254 height 51
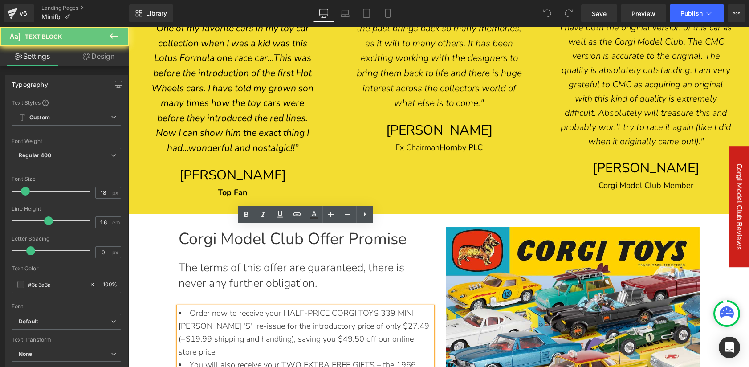
click at [420, 307] on li "Order now to receive your HALF-PRICE CORGI TOYS 339 MINI COOPER 'S' re-issue fo…" at bounding box center [306, 332] width 254 height 51
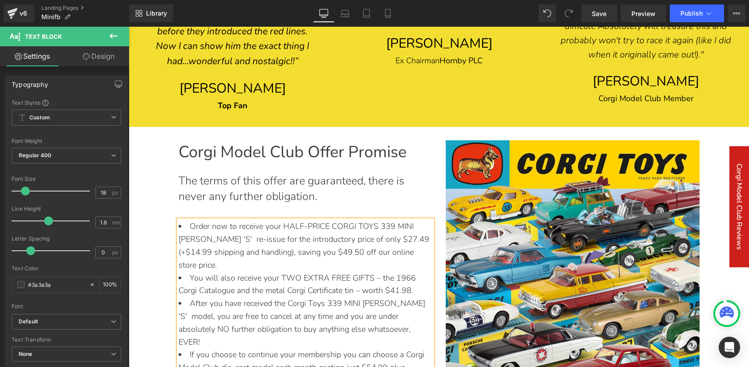
scroll to position [2679, 0]
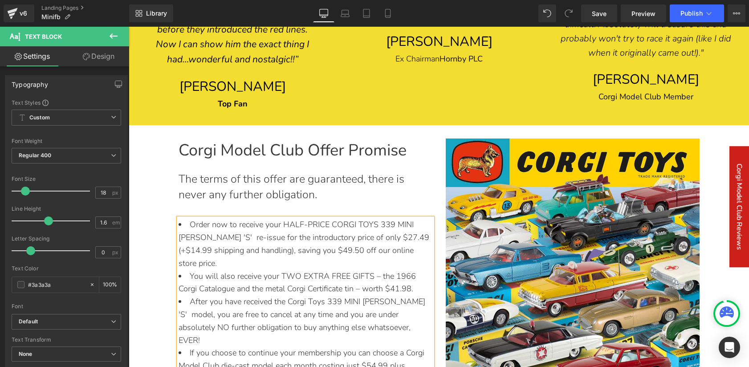
click at [193, 347] on li "If you choose to continue your membership you can choose a Corgi Model Club die…" at bounding box center [306, 372] width 254 height 51
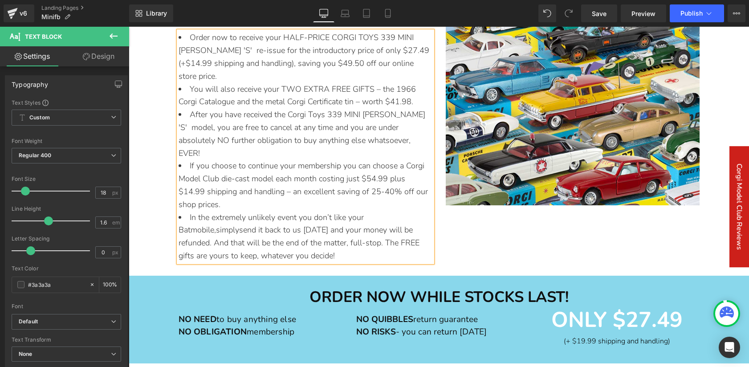
scroll to position [2868, 0]
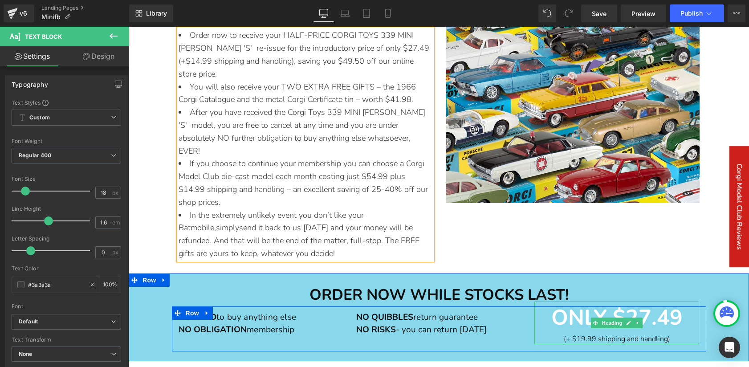
click at [585, 334] on span "(+ $19.99 shipping and handling)" at bounding box center [617, 339] width 106 height 10
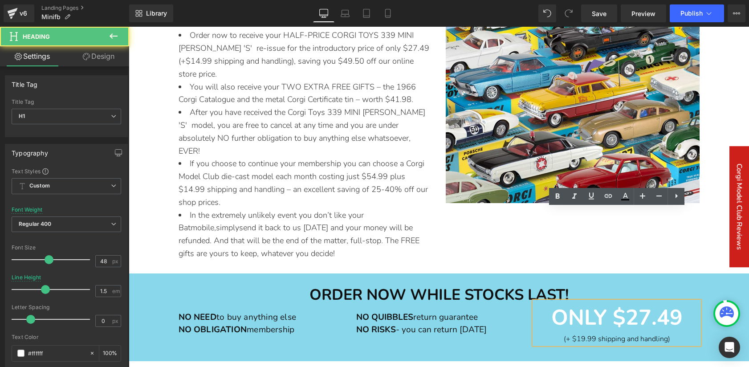
click at [585, 334] on span "(+ $19.99 shipping and handling)" at bounding box center [617, 339] width 106 height 10
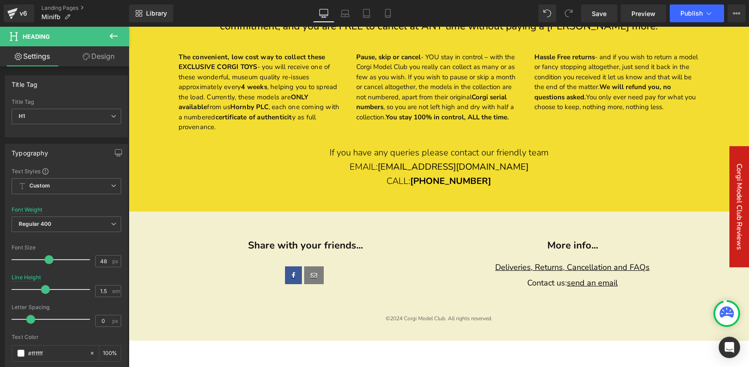
scroll to position [3722, 0]
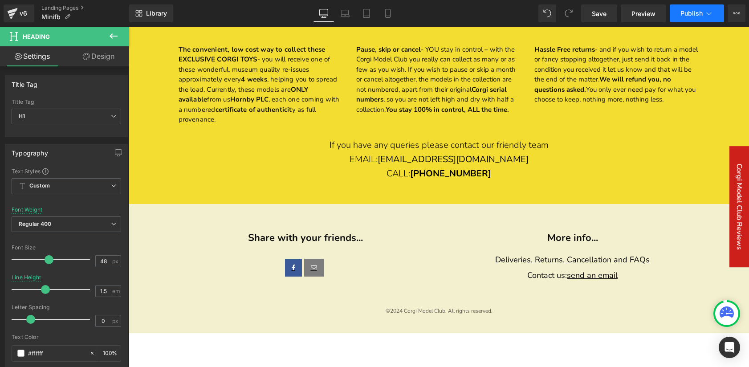
click at [687, 12] on span "Publish" at bounding box center [692, 13] width 22 height 7
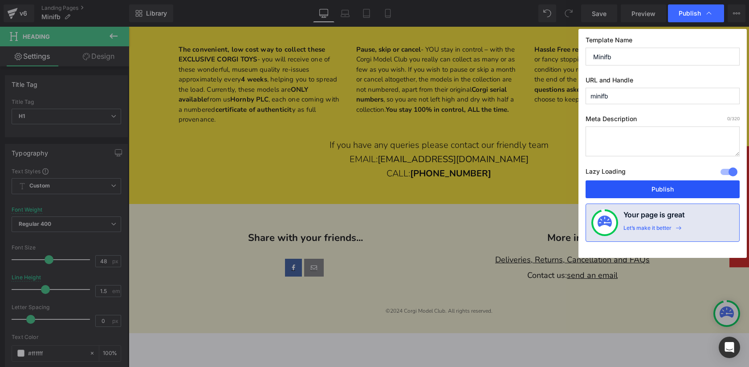
click at [667, 188] on button "Publish" at bounding box center [663, 189] width 154 height 18
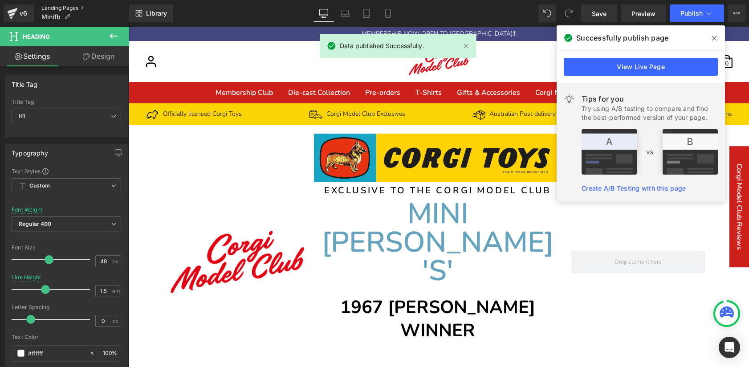
click at [70, 8] on link "Landing Pages" at bounding box center [85, 7] width 88 height 7
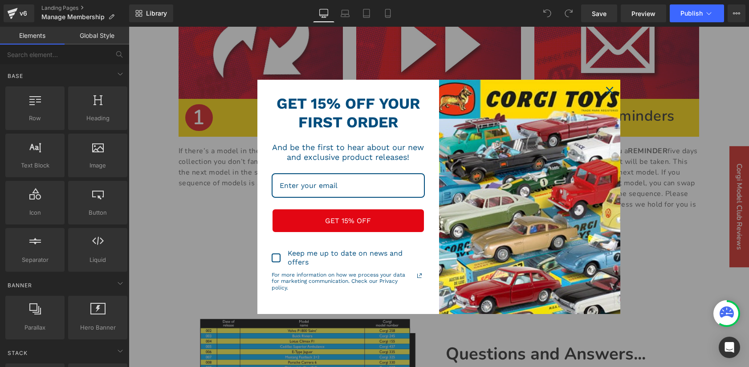
scroll to position [229, 0]
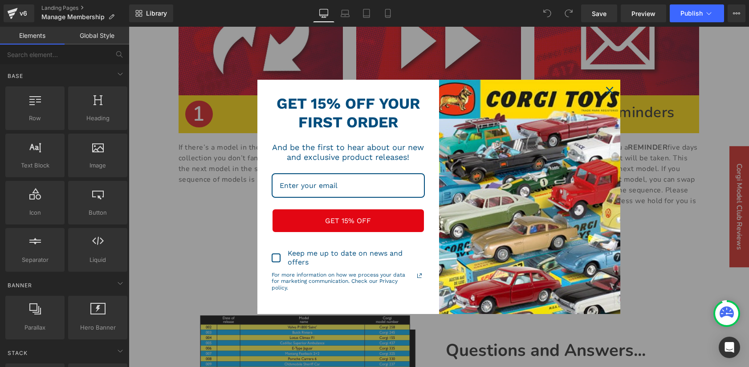
click at [609, 87] on icon "close icon" at bounding box center [609, 90] width 7 height 7
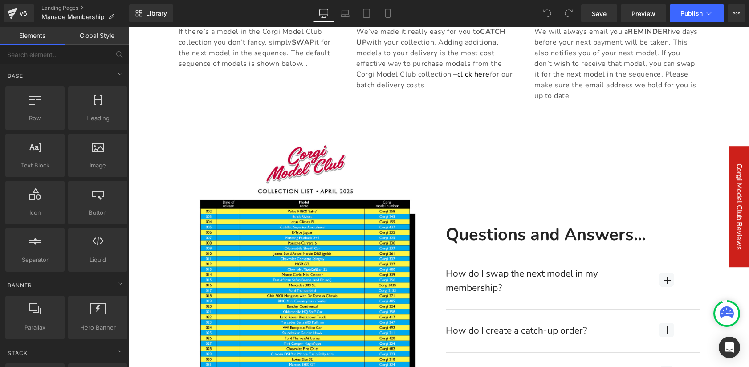
scroll to position [407, 0]
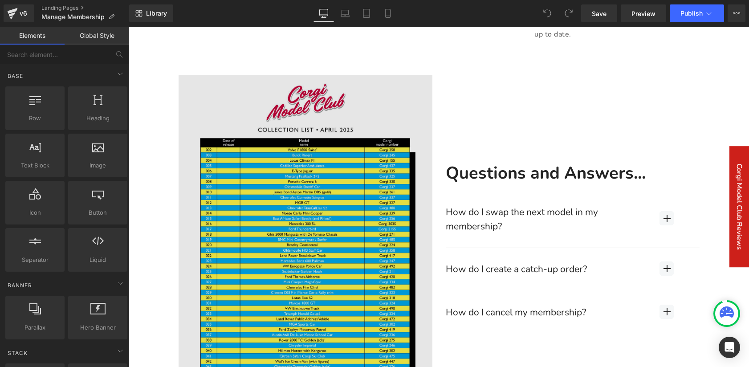
click at [323, 236] on img at bounding box center [306, 284] width 254 height 419
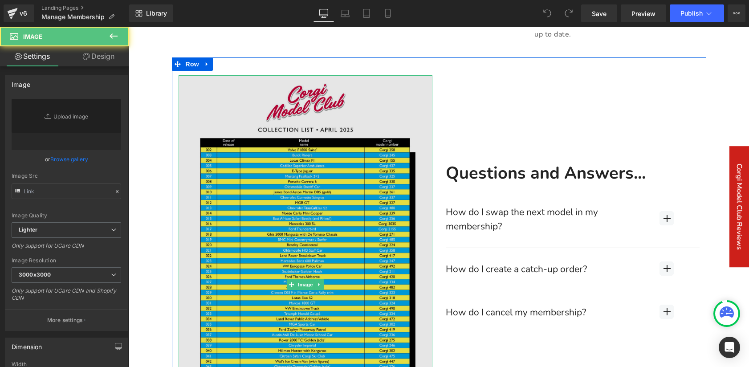
type input "https://ucarecdn.com/bbc628cd-af28-4061-a4ab-c9899ee73514/-/format/auto/-/previ…"
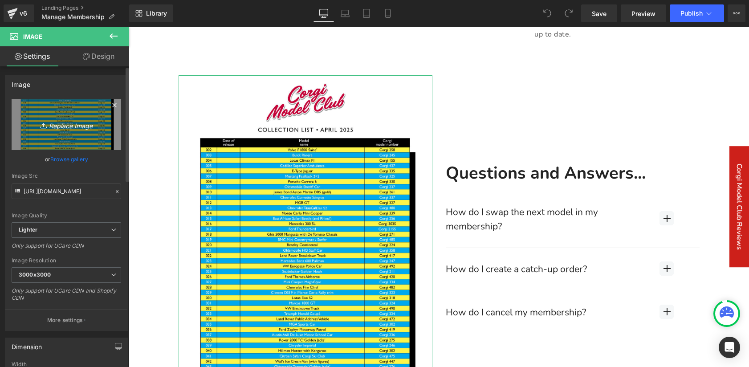
click at [66, 127] on icon "Replace Image" at bounding box center [66, 124] width 71 height 11
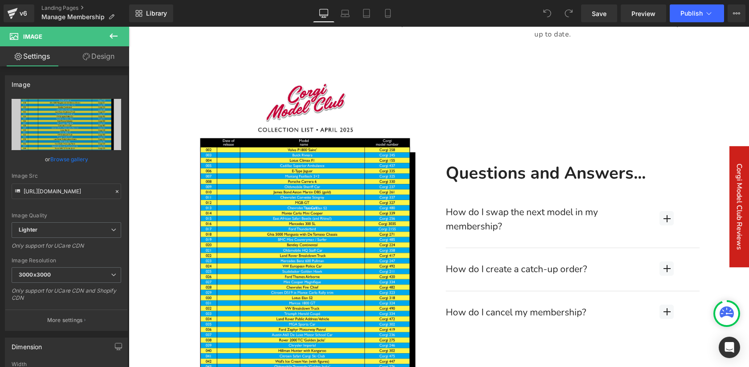
type input "C:\fakepath\09 September 2025.png"
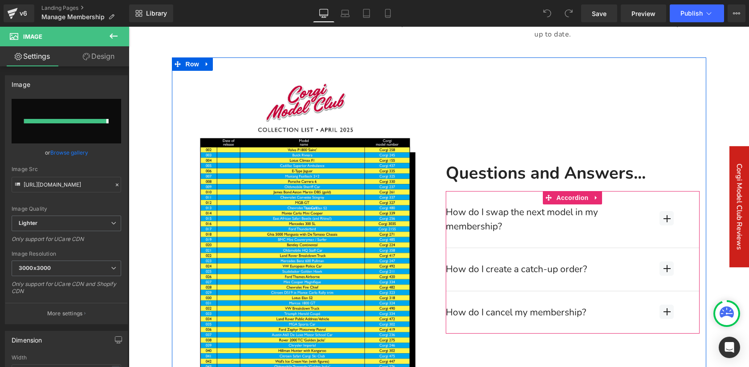
type input "https://ucarecdn.com/c0fe34dd-034b-4a43-82fe-8b6a82191933/-/format/auto/-/previ…"
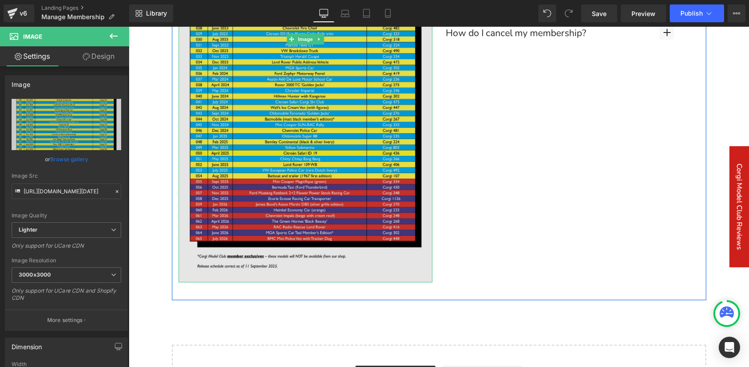
scroll to position [688, 0]
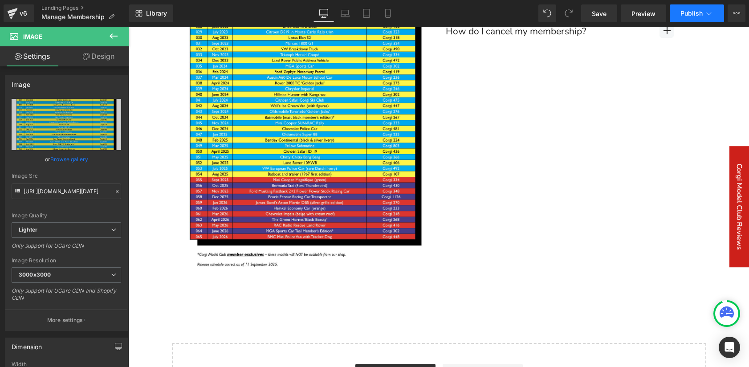
click at [688, 12] on span "Publish" at bounding box center [692, 13] width 22 height 7
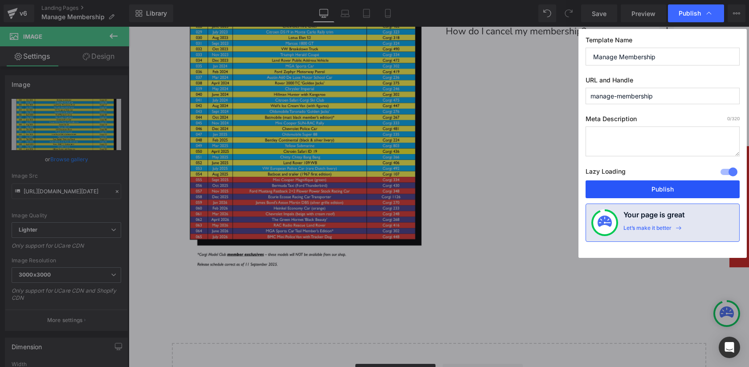
click at [668, 190] on button "Publish" at bounding box center [663, 189] width 154 height 18
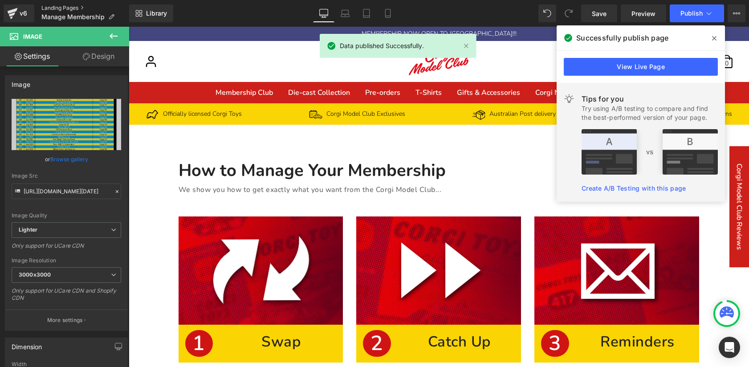
click at [71, 4] on link "Landing Pages" at bounding box center [85, 7] width 88 height 7
